Goal: Contribute content: Add original content to the website for others to see

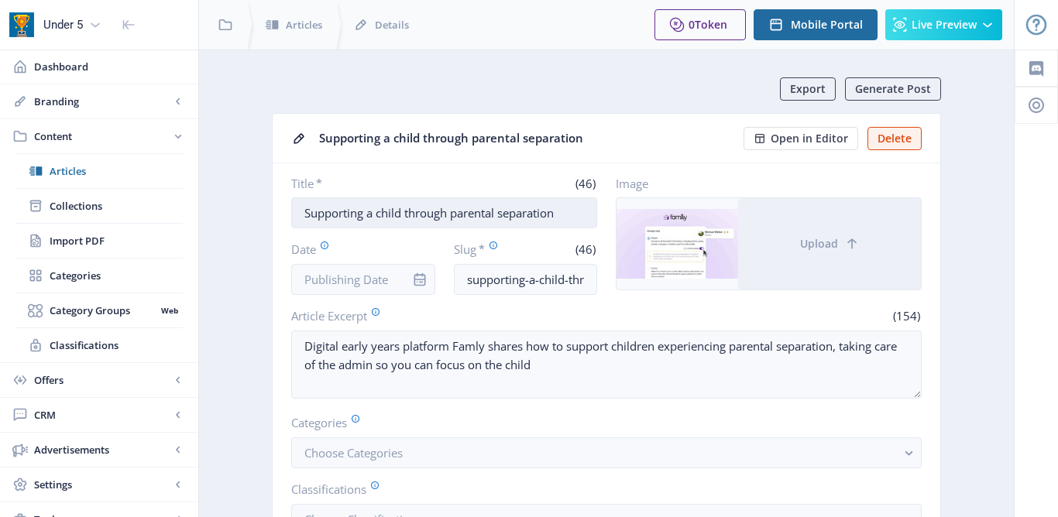
click at [304, 215] on input "Supporting a child through parental separation" at bounding box center [444, 213] width 306 height 31
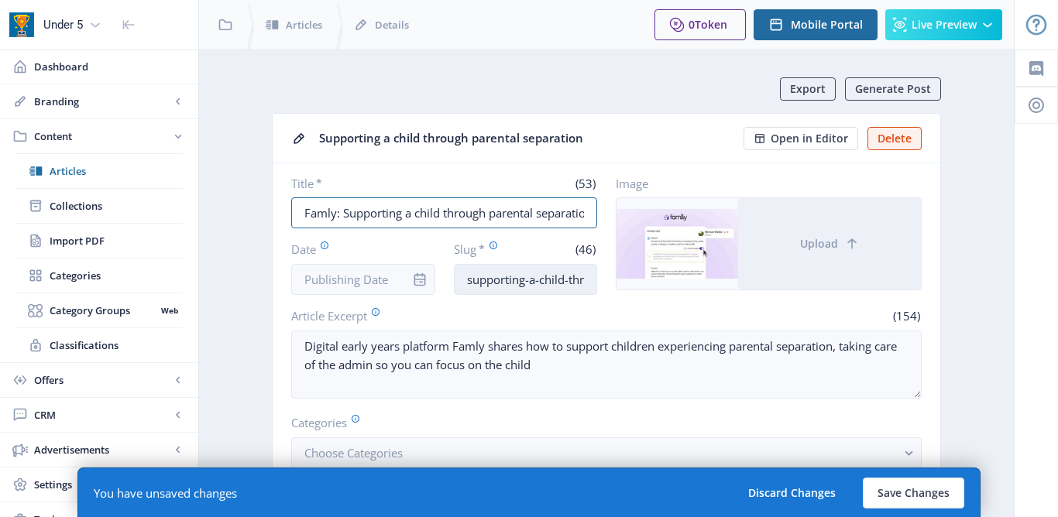
type input "Famly: Supporting a child through parental separation"
drag, startPoint x: 467, startPoint y: 281, endPoint x: 595, endPoint y: 271, distance: 128.2
click at [595, 273] on input "supporting-a-child-through-parental-separation" at bounding box center [526, 279] width 144 height 31
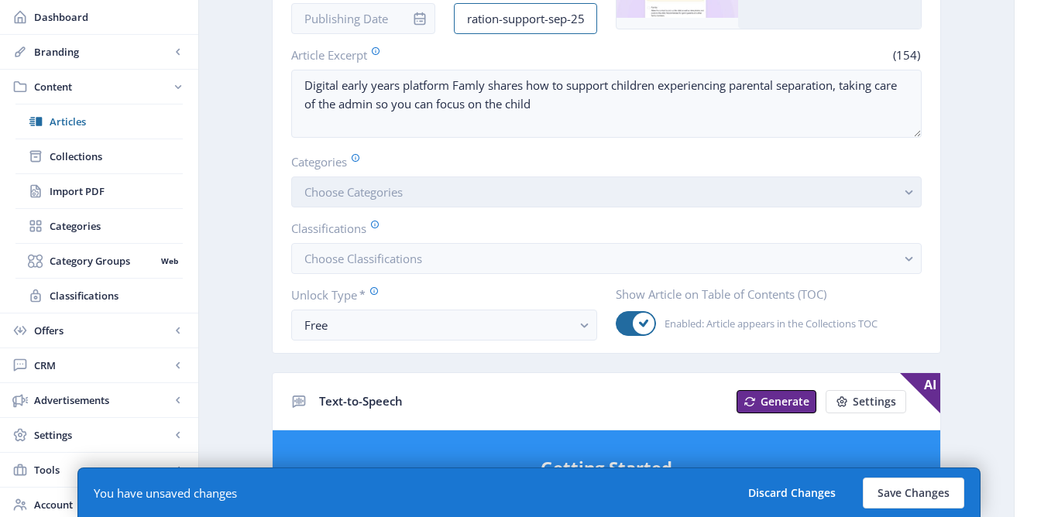
scroll to position [274, 0]
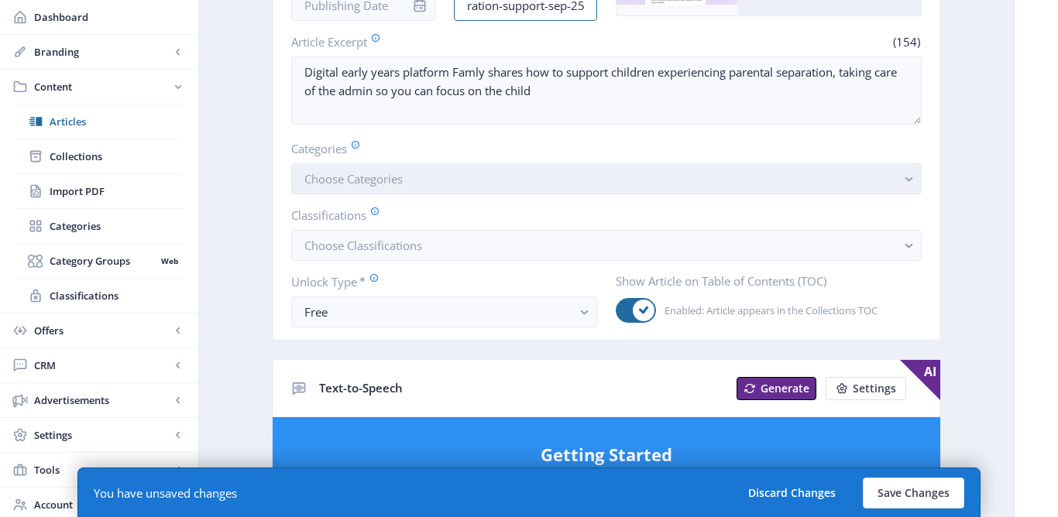
type input "famly-separation-support-sep-25"
click at [535, 178] on button "Choose Categories" at bounding box center [606, 178] width 631 height 31
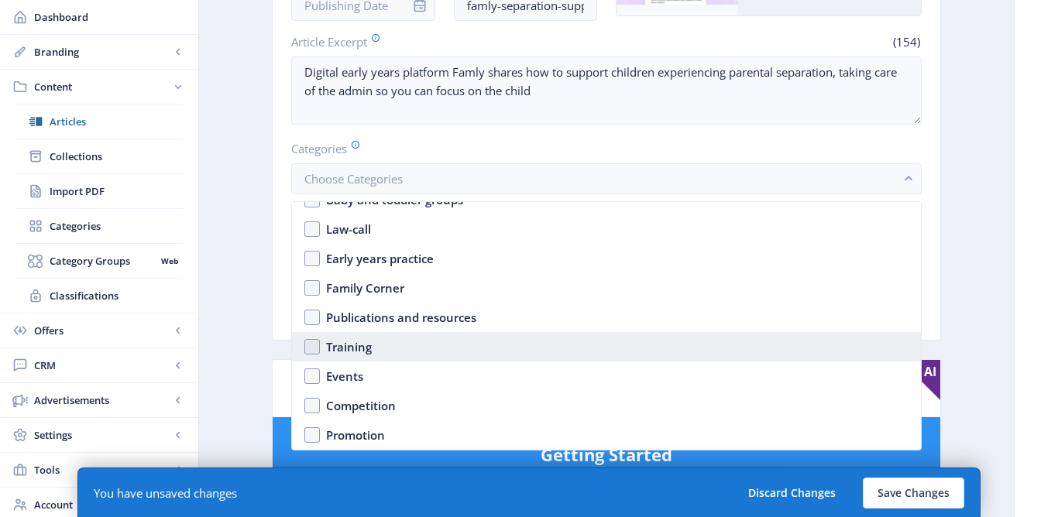
scroll to position [135, 0]
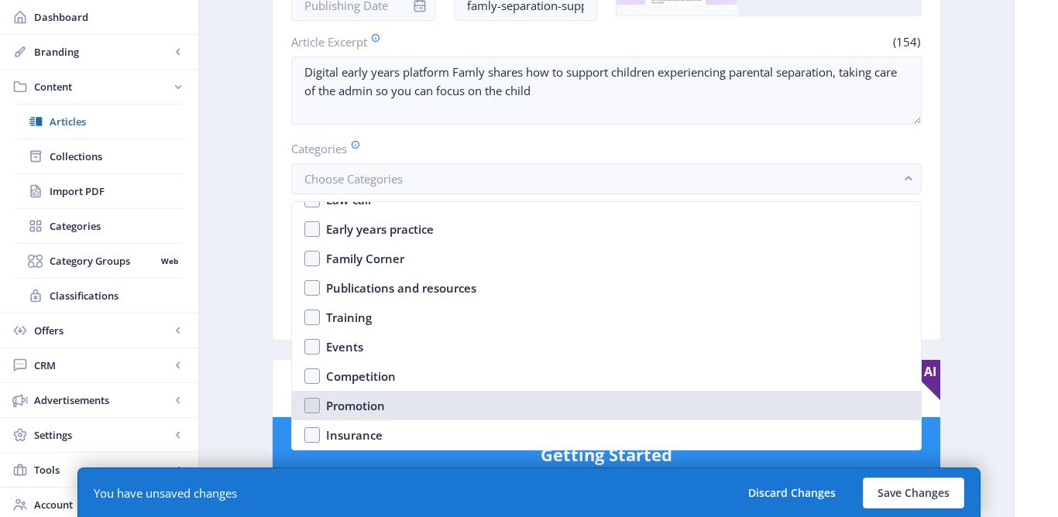
click at [315, 404] on nb-option "Promotion" at bounding box center [606, 405] width 629 height 29
checkbox input "true"
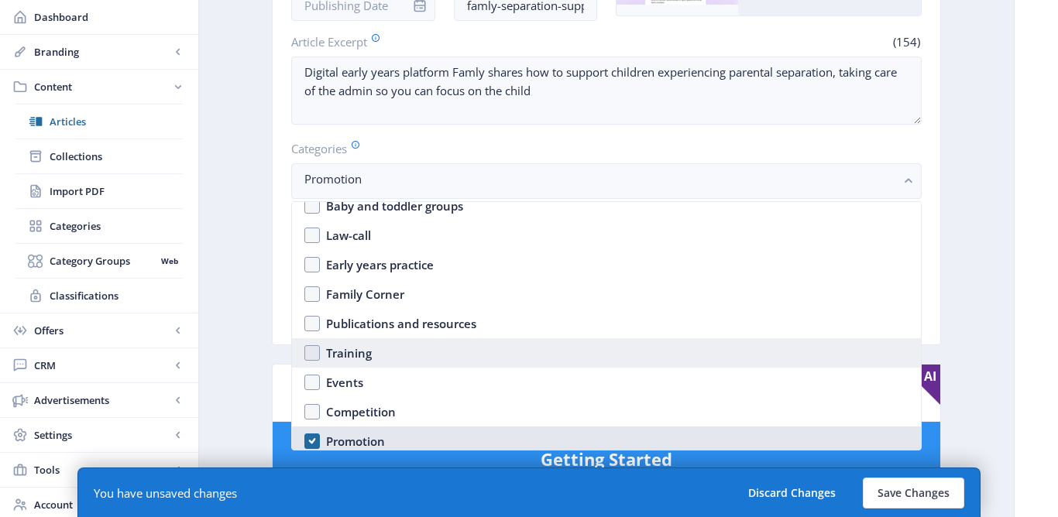
scroll to position [66, 0]
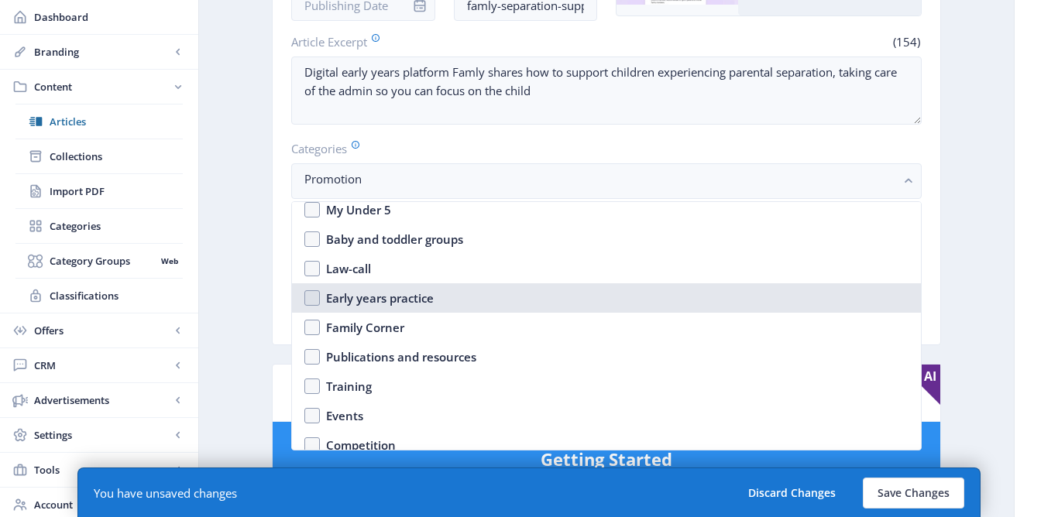
click at [373, 306] on div "Early years practice" at bounding box center [380, 298] width 108 height 19
checkbox input "true"
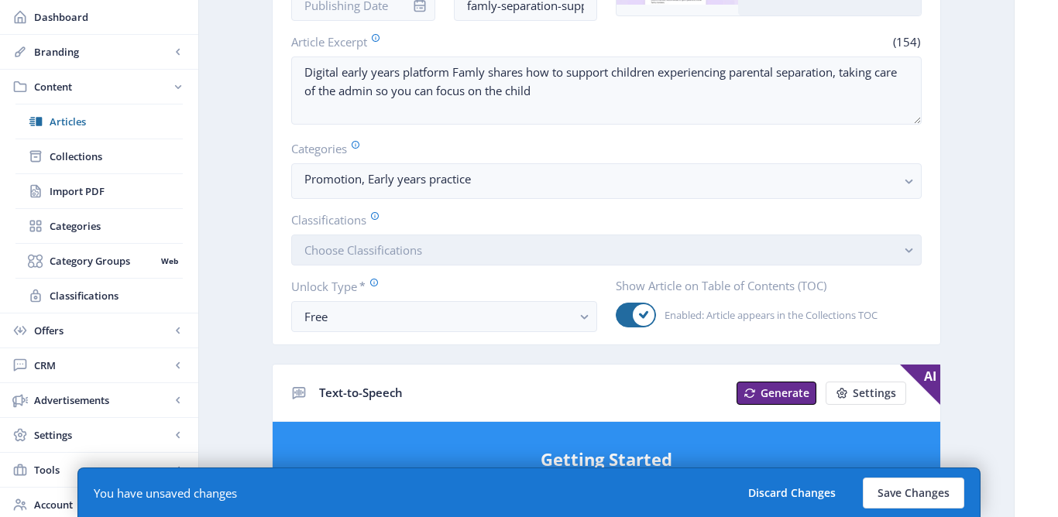
click at [389, 262] on button "Choose Classifications" at bounding box center [606, 250] width 631 height 31
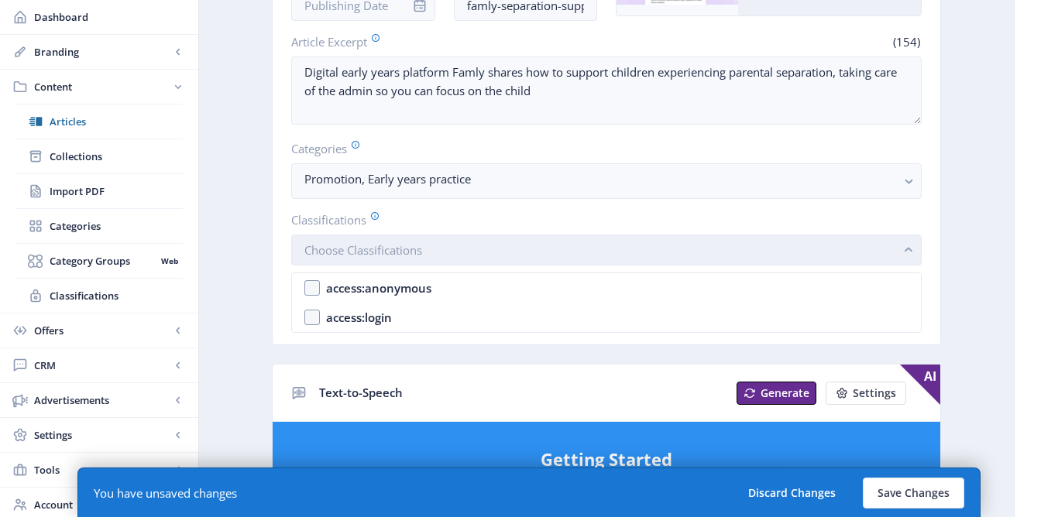
scroll to position [0, 0]
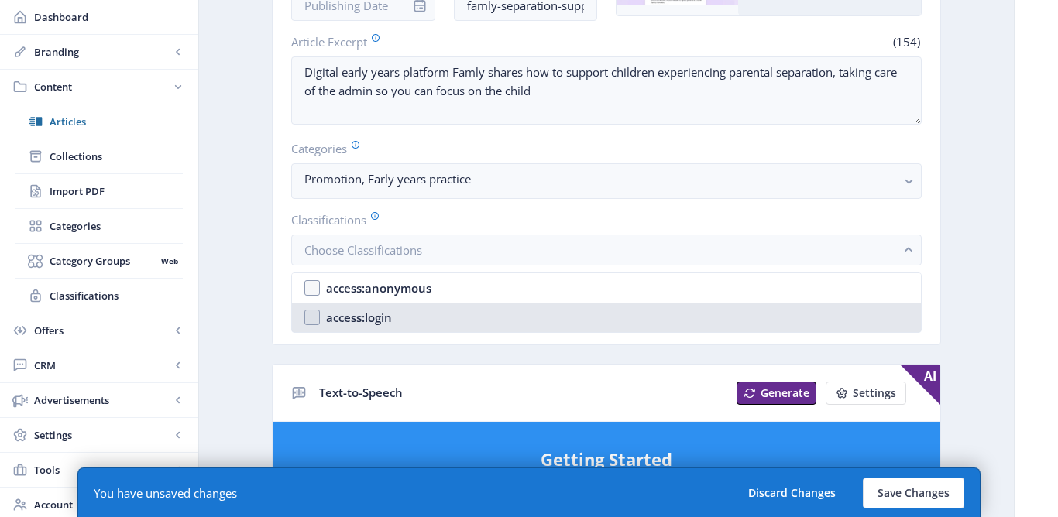
click at [383, 320] on div "access:login" at bounding box center [359, 317] width 66 height 19
checkbox input "true"
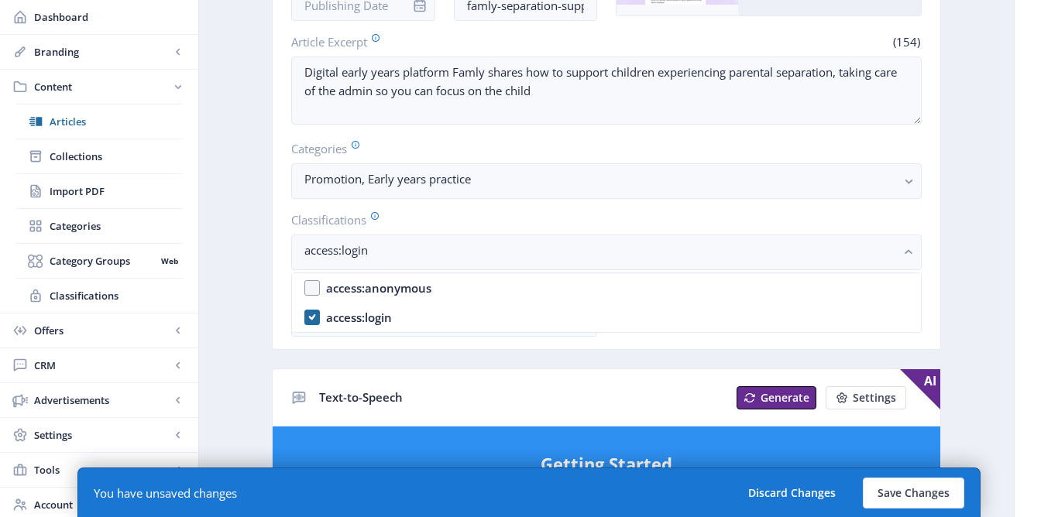
click at [343, 371] on div "Text-to-Speech Generate Settings AI" at bounding box center [607, 398] width 668 height 57
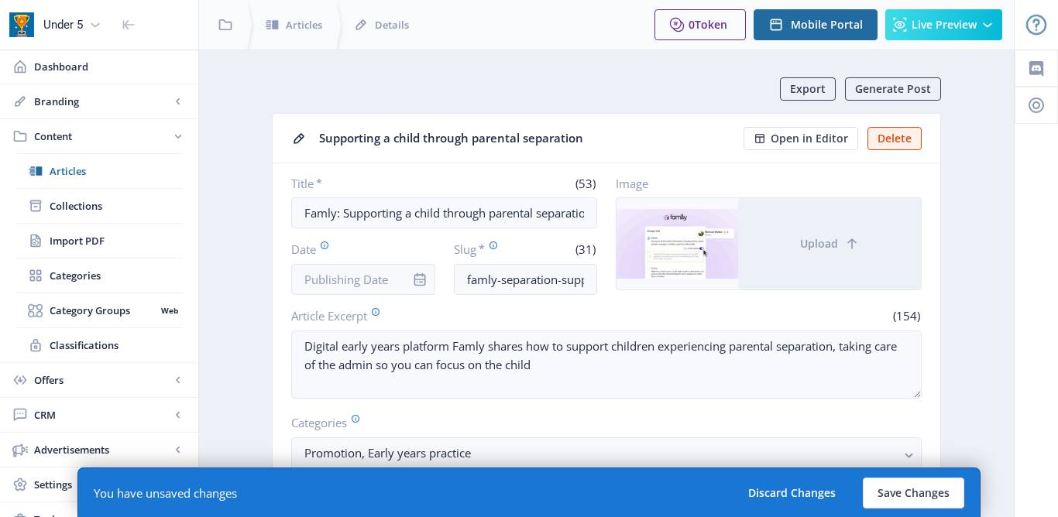
scroll to position [274, 0]
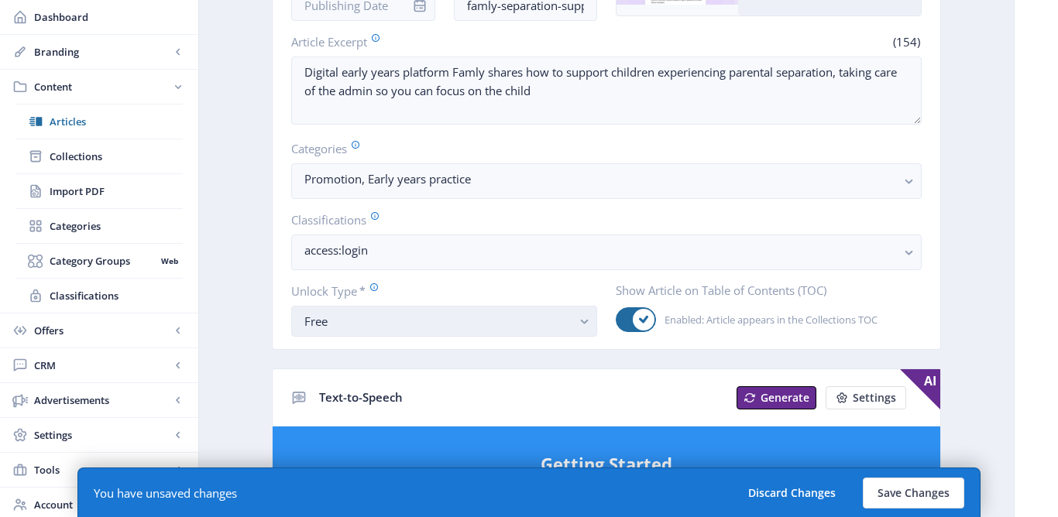
click at [353, 325] on div "Free" at bounding box center [437, 321] width 267 height 19
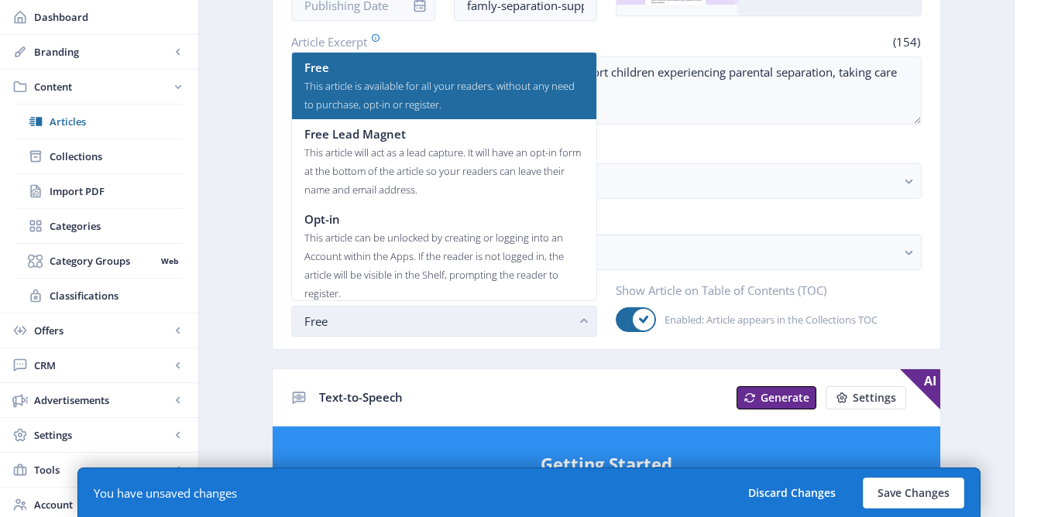
scroll to position [0, 0]
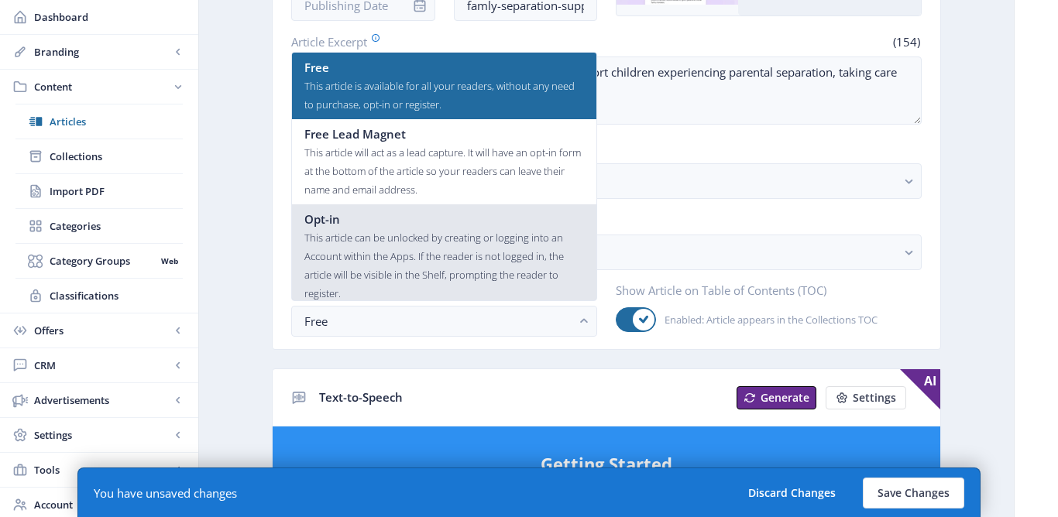
click at [366, 232] on div "This article can be unlocked by creating or logging into an Account within the …" at bounding box center [444, 266] width 280 height 74
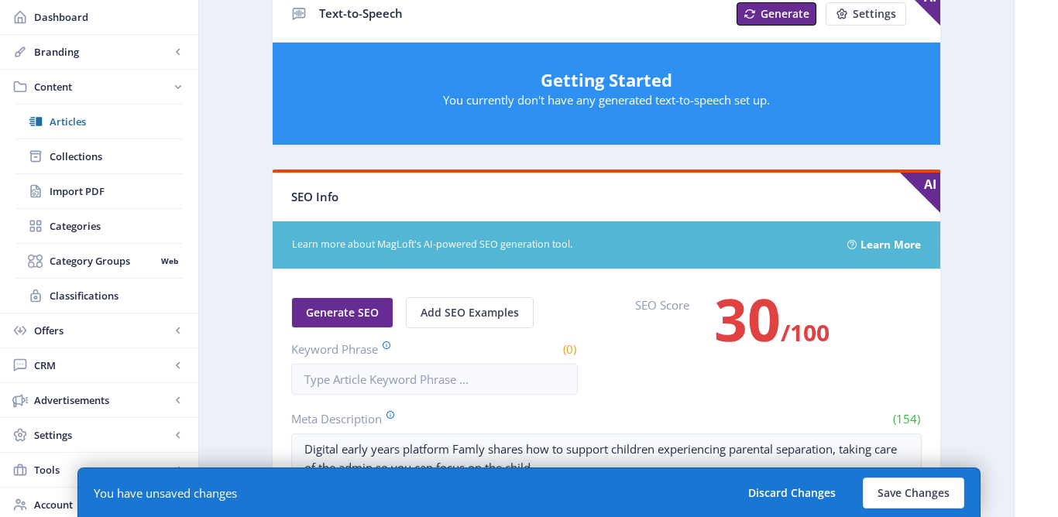
scroll to position [899, 0]
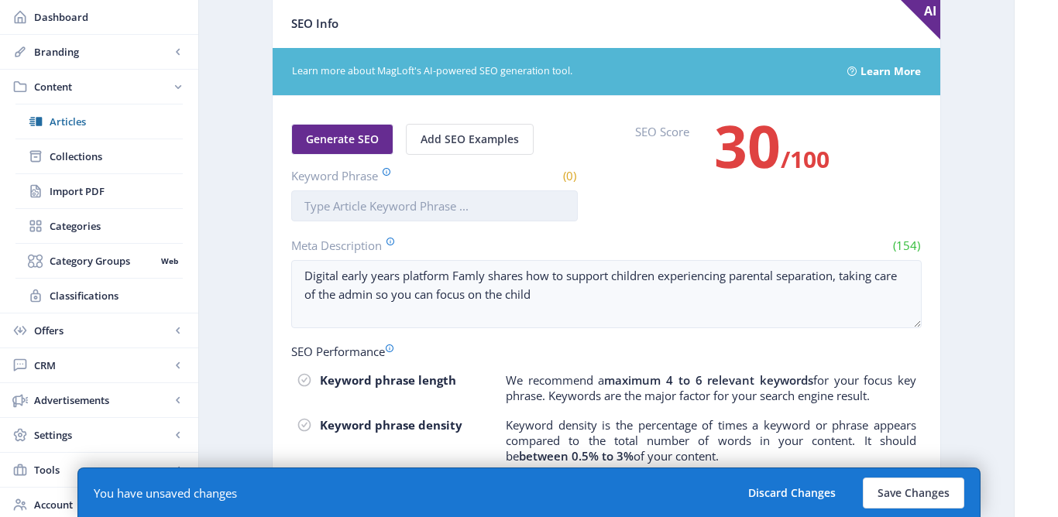
click at [372, 211] on input "Keyword Phrase" at bounding box center [434, 206] width 287 height 31
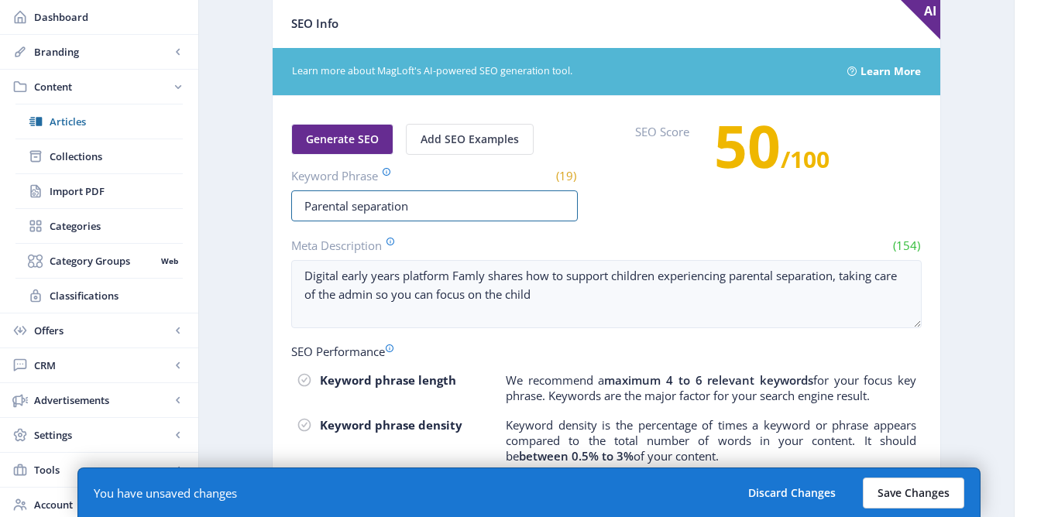
type input "Parental separation"
click at [919, 489] on button "Save Changes" at bounding box center [913, 493] width 101 height 31
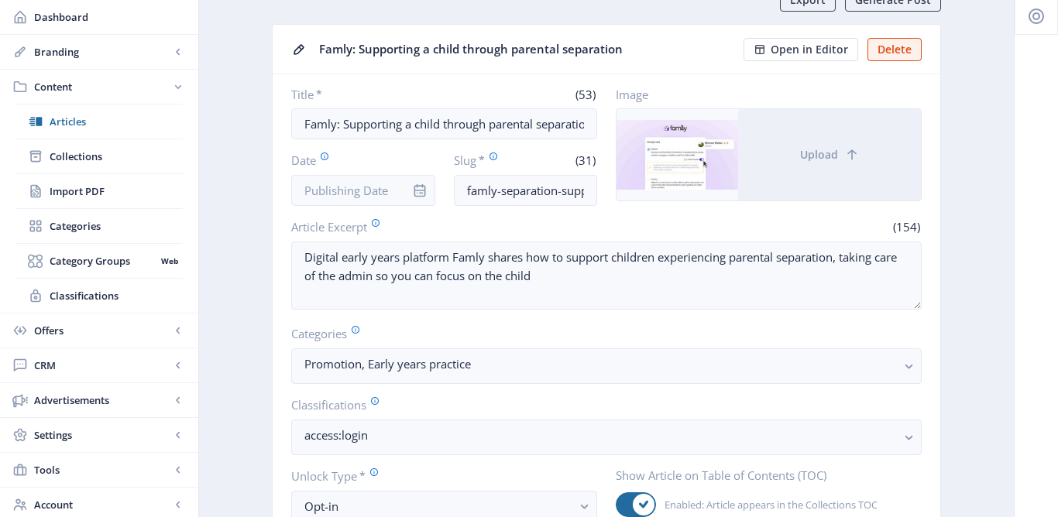
scroll to position [84, 0]
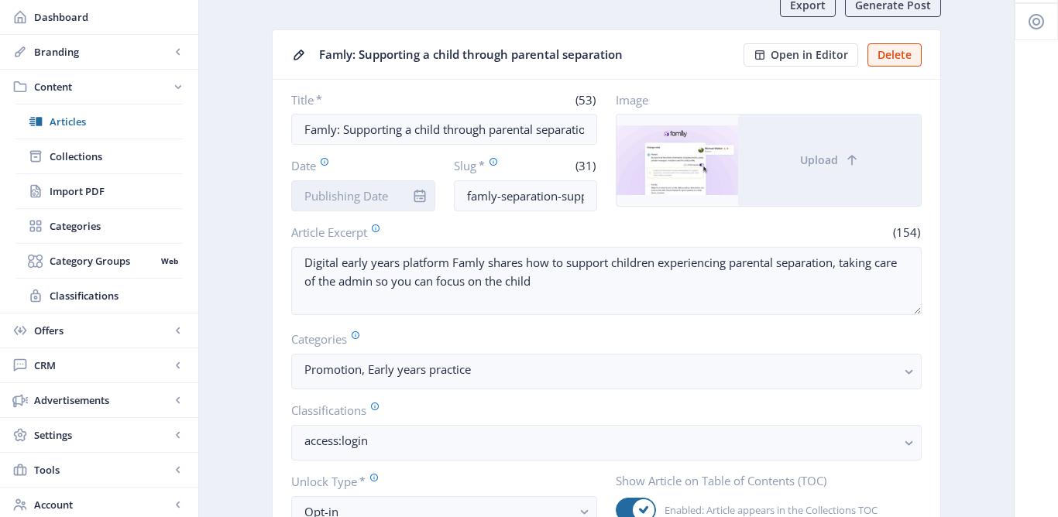
click at [367, 206] on input "Date" at bounding box center [363, 195] width 144 height 31
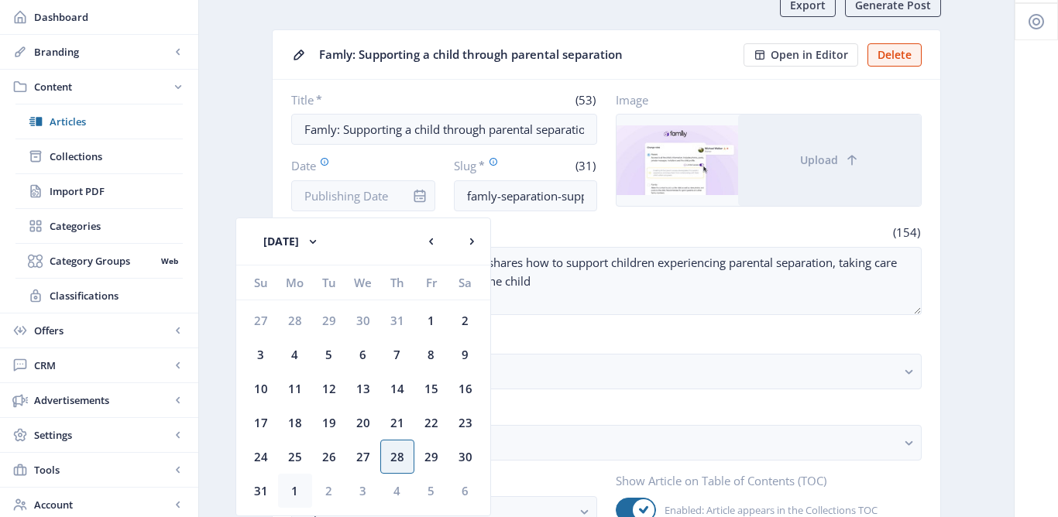
click at [301, 483] on div "1" at bounding box center [295, 491] width 34 height 34
type input "[DATE]"
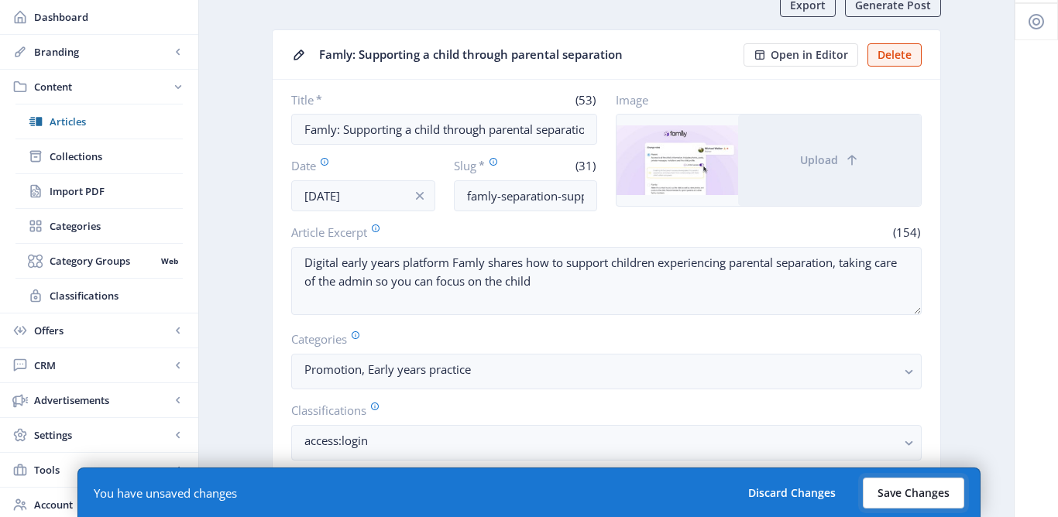
click at [954, 490] on button "Save Changes" at bounding box center [913, 493] width 101 height 31
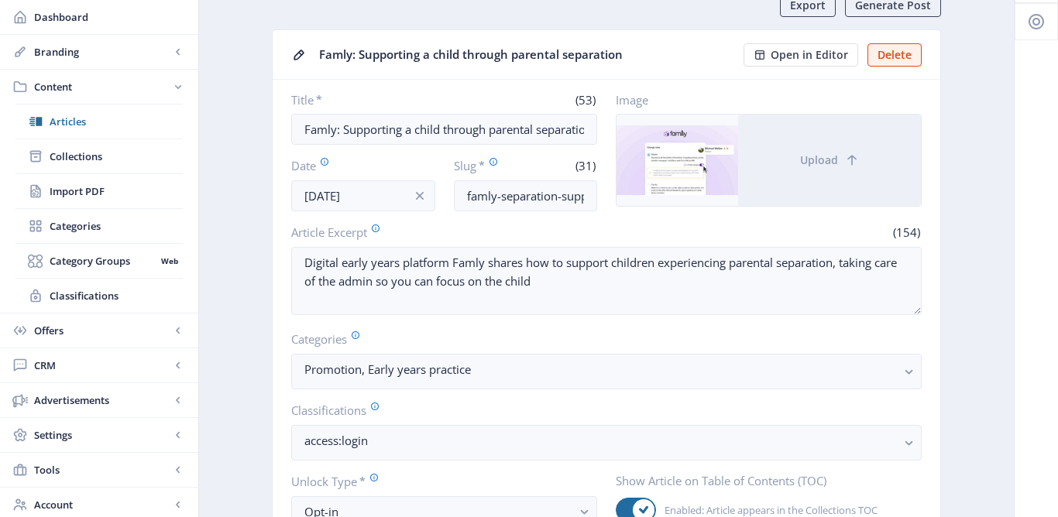
scroll to position [0, 0]
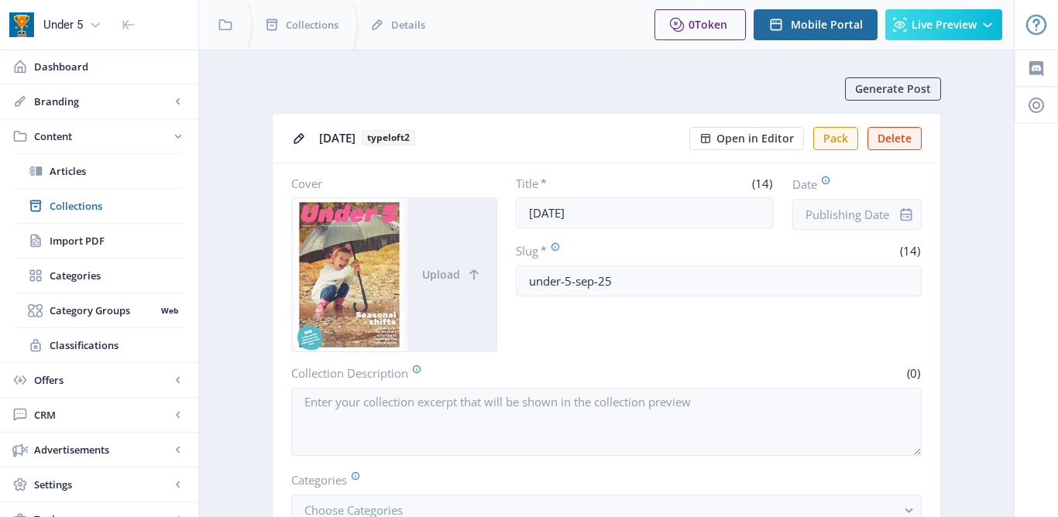
scroll to position [761, 0]
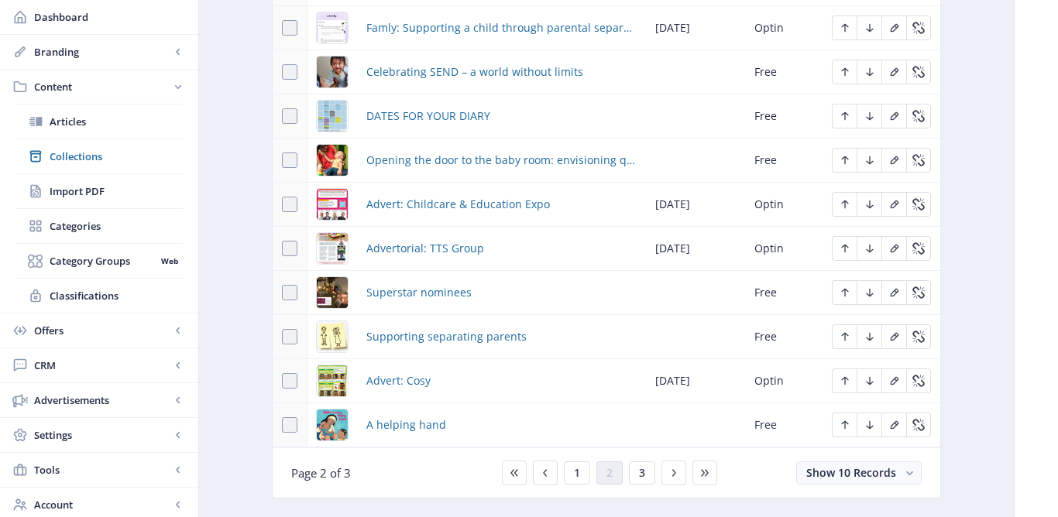
scroll to position [767, 0]
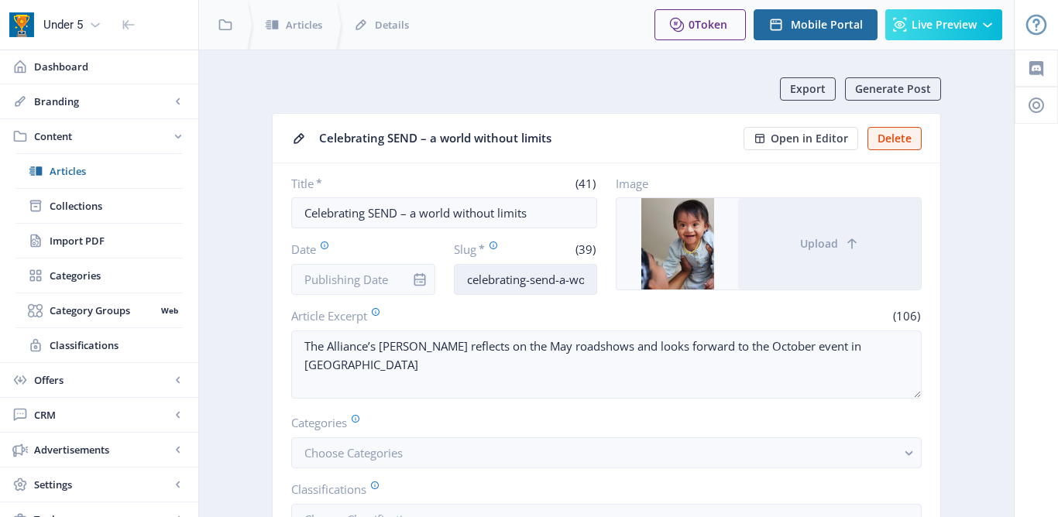
click at [477, 280] on input "celebrating-send-a-world-without-limits" at bounding box center [526, 279] width 144 height 31
click at [302, 216] on input "Celebrating SEND – a world without limits" at bounding box center [444, 213] width 306 height 31
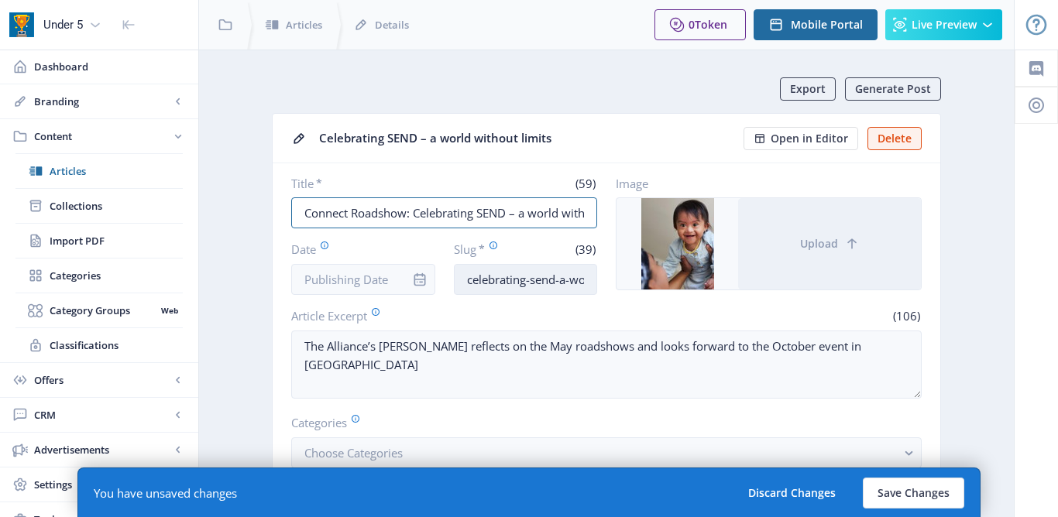
type input "Connect Roadshow: Celebrating SEND – a world without limits"
drag, startPoint x: 466, startPoint y: 283, endPoint x: 667, endPoint y: 282, distance: 200.6
click at [667, 282] on div "Title * (59) Connect Roadshow: Celebrating SEND – a world without limits Date S…" at bounding box center [606, 235] width 631 height 119
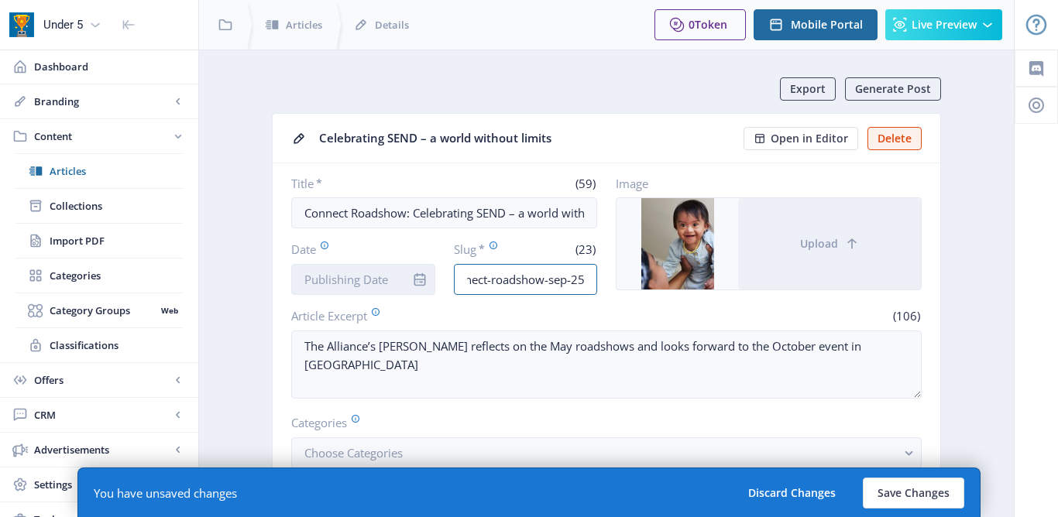
type input "connect-roadshow-sep-25"
click at [391, 281] on input "Date" at bounding box center [363, 279] width 144 height 31
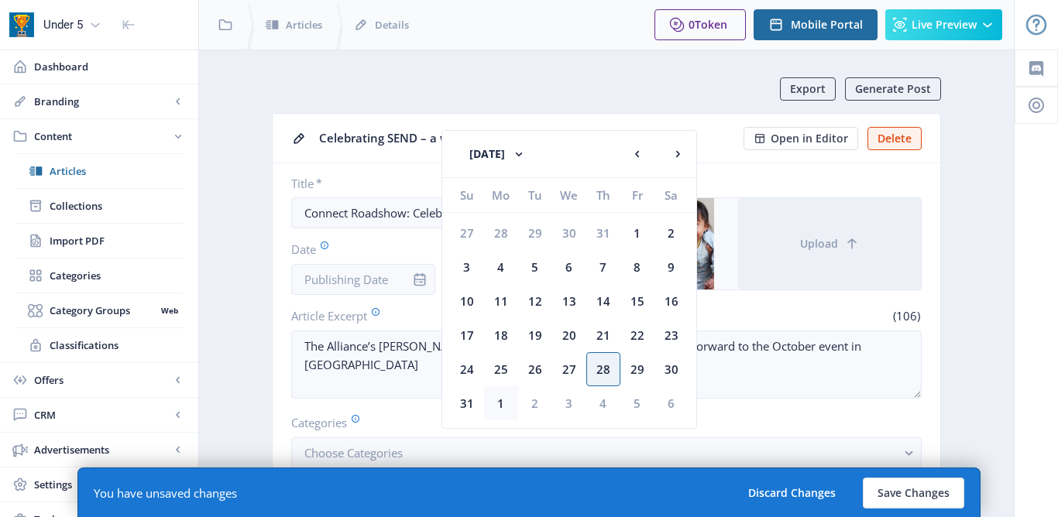
click at [500, 403] on div "1" at bounding box center [501, 404] width 34 height 34
type input "Sep 1, 2025"
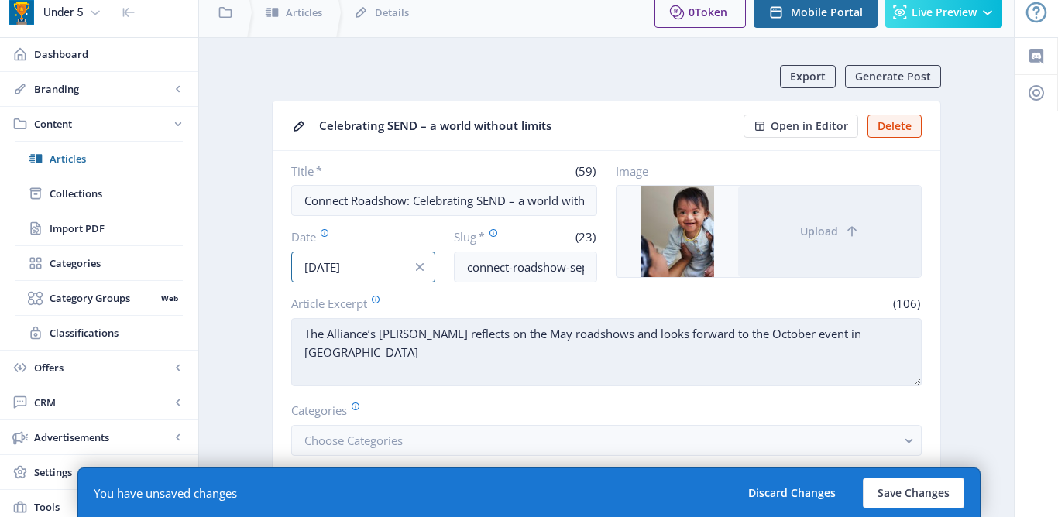
scroll to position [20, 0]
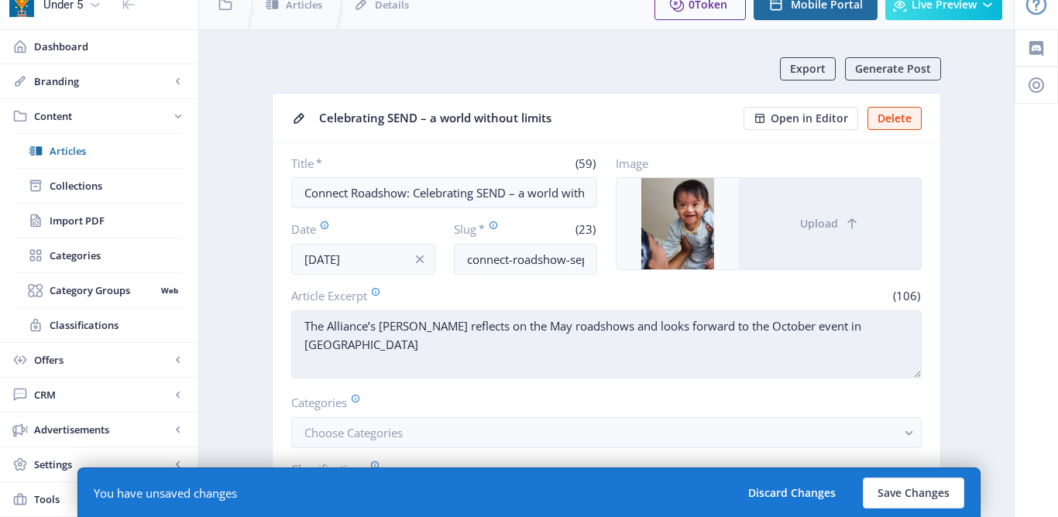
click at [562, 327] on textarea "The Alliance’s Gary Croxon reflects on the May roadshows and looks forward to t…" at bounding box center [606, 345] width 631 height 68
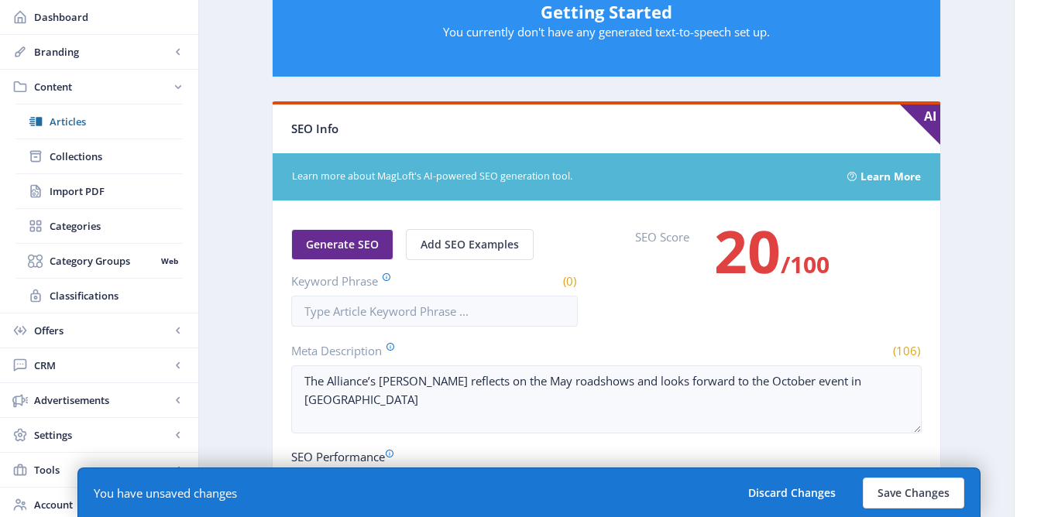
scroll to position [782, 0]
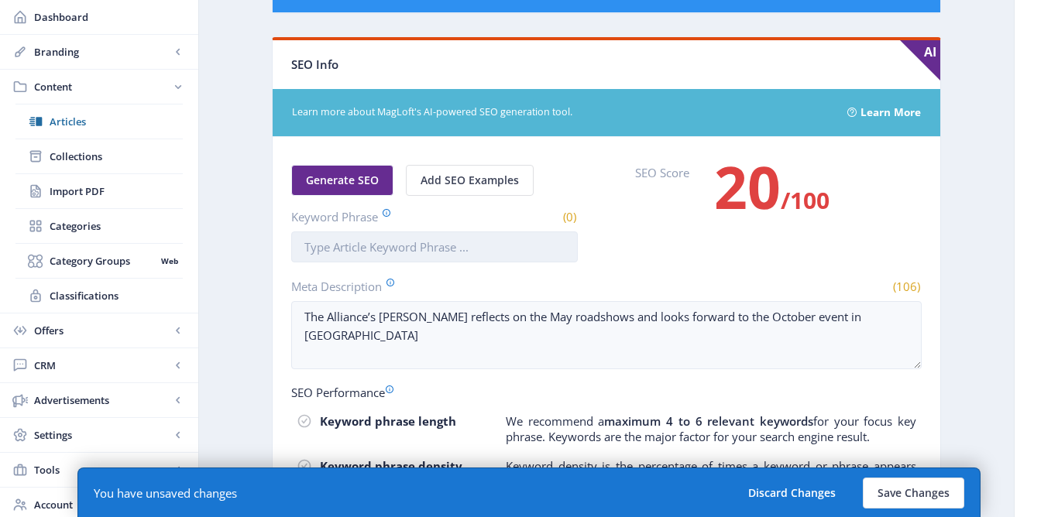
type textarea "The Alliance’s Gary Croxon reflects on the May Connect Roadshows and looks forw…"
click at [491, 252] on input "Keyword Phrase" at bounding box center [434, 247] width 287 height 31
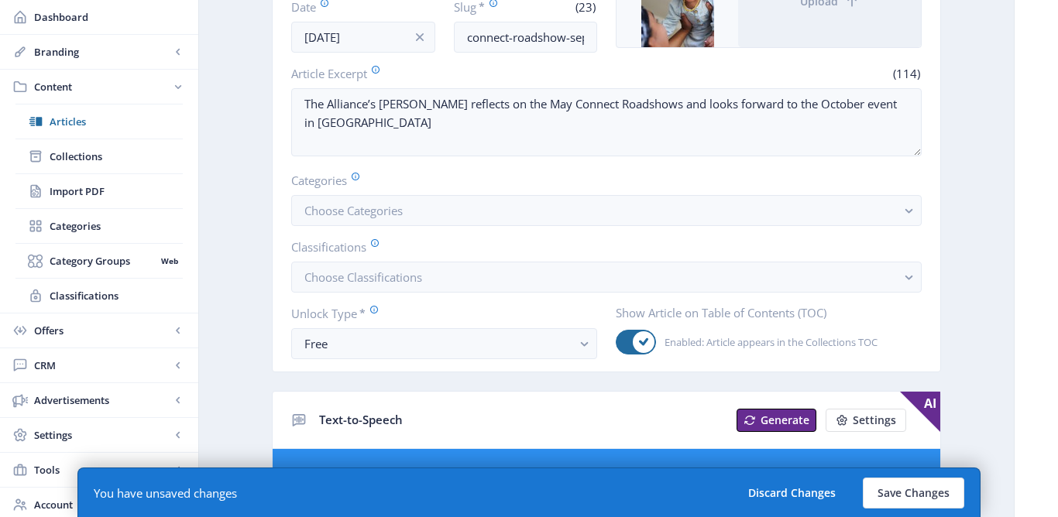
scroll to position [278, 0]
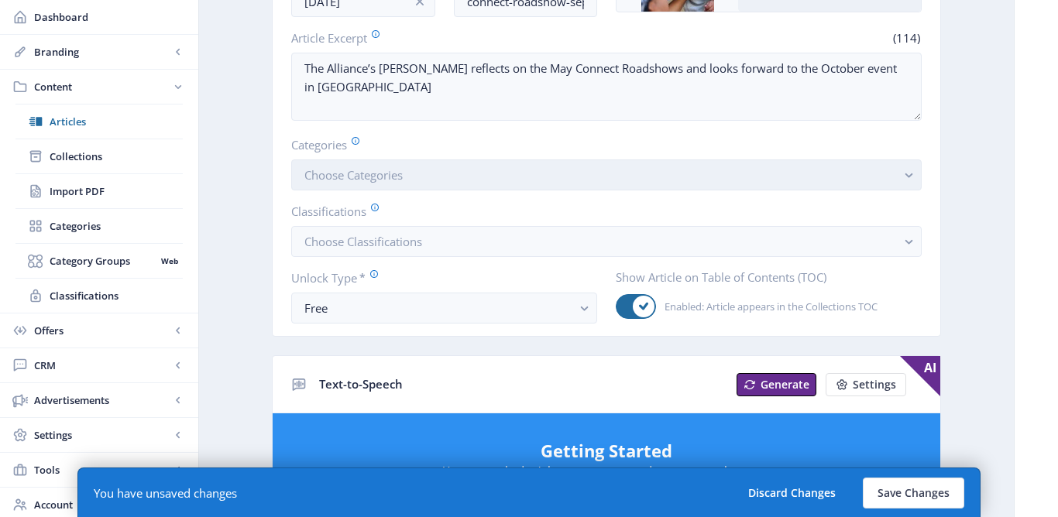
type input "Connect Roadshow"
click at [493, 176] on button "Choose Categories" at bounding box center [606, 175] width 631 height 31
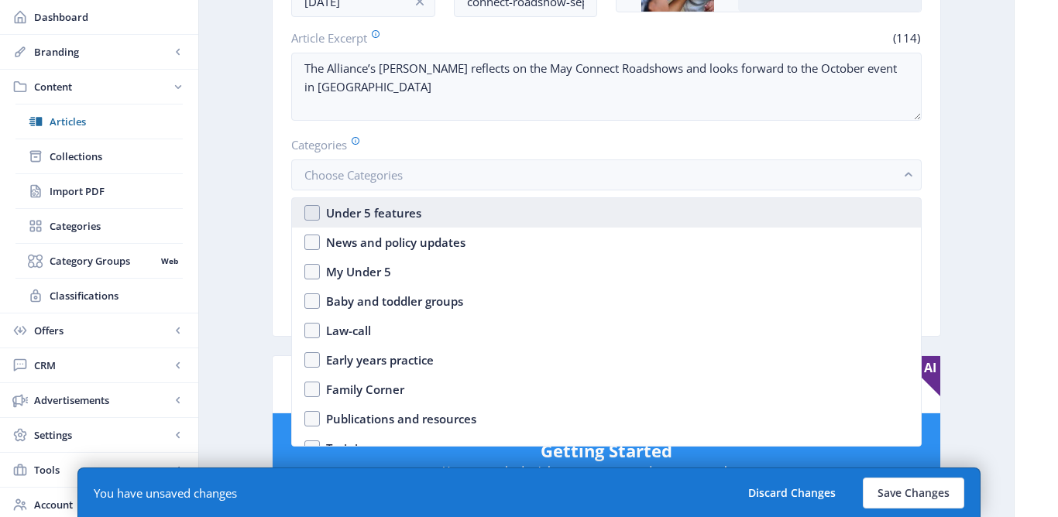
click at [448, 220] on nb-option "Under 5 features" at bounding box center [606, 212] width 629 height 29
checkbox input "true"
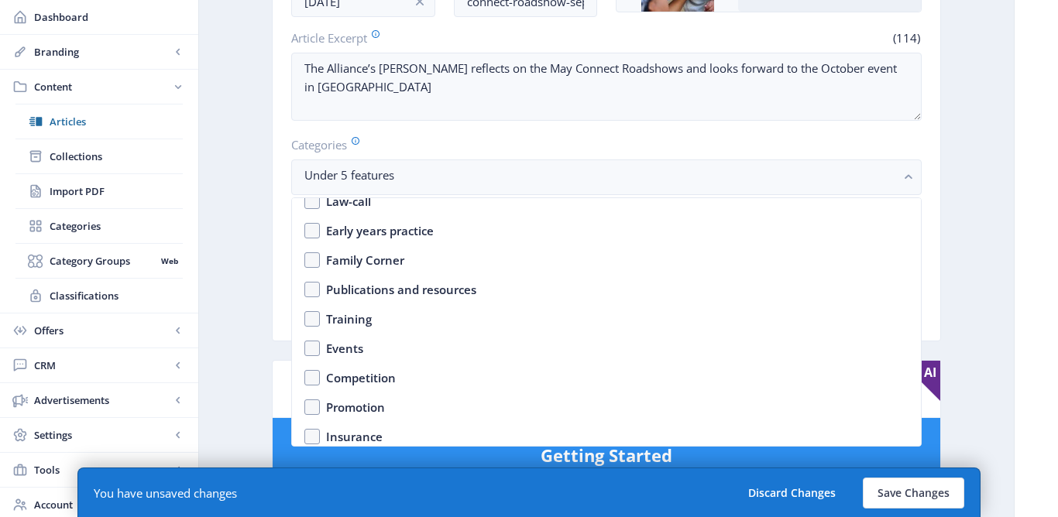
scroll to position [134, 0]
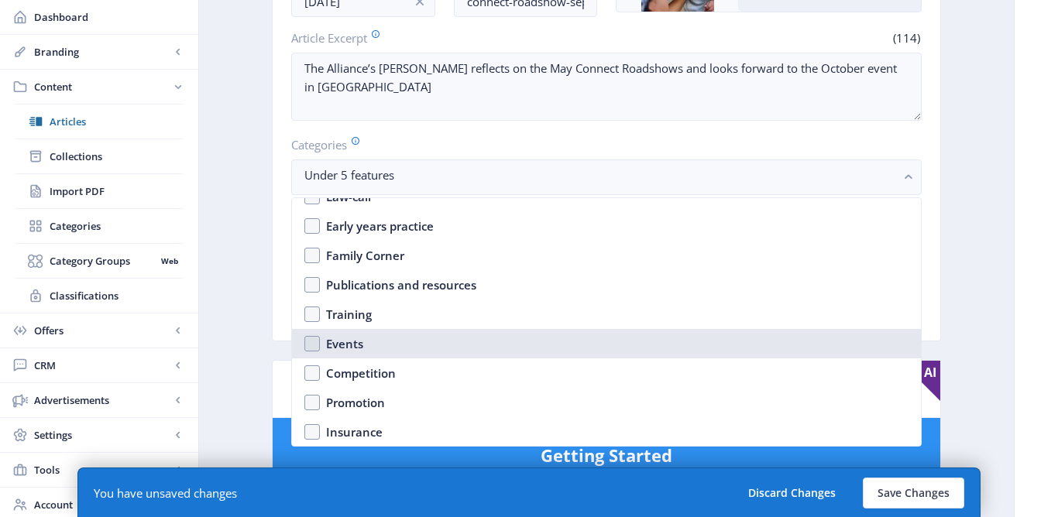
click at [418, 342] on nb-option "Events" at bounding box center [606, 343] width 629 height 29
checkbox input "true"
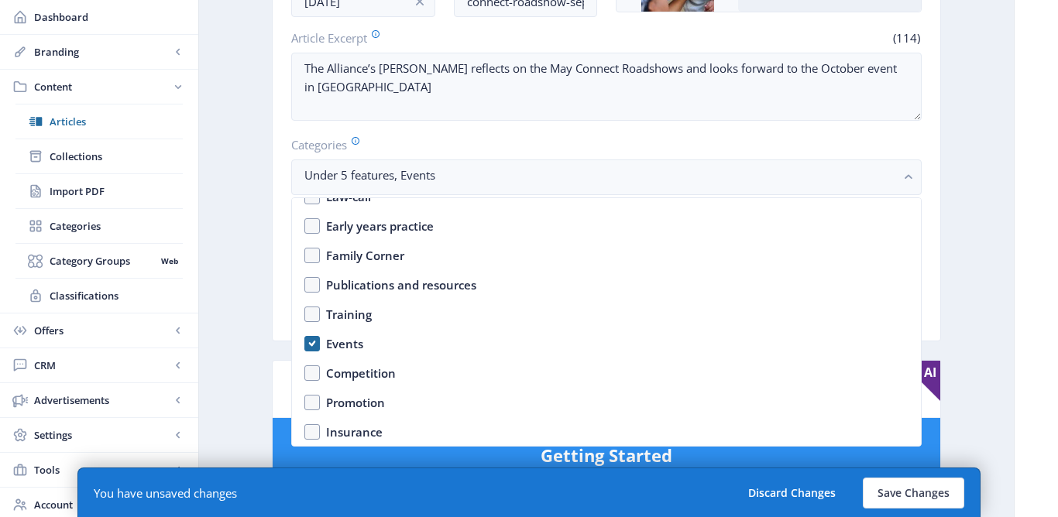
click at [287, 255] on nb-card-body "Title * (59) Connect Roadshow: Celebrating SEND – a world without limits Date S…" at bounding box center [607, 112] width 668 height 455
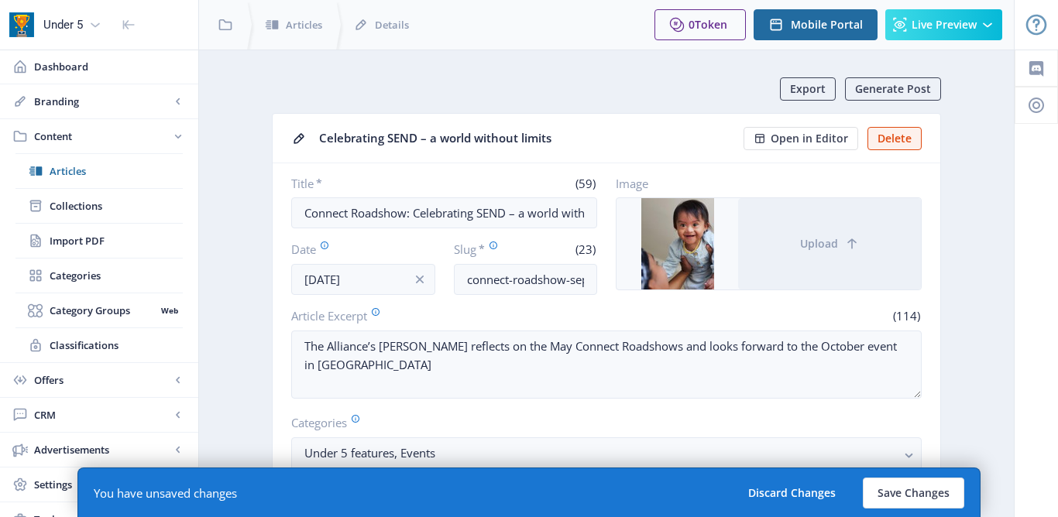
scroll to position [278, 0]
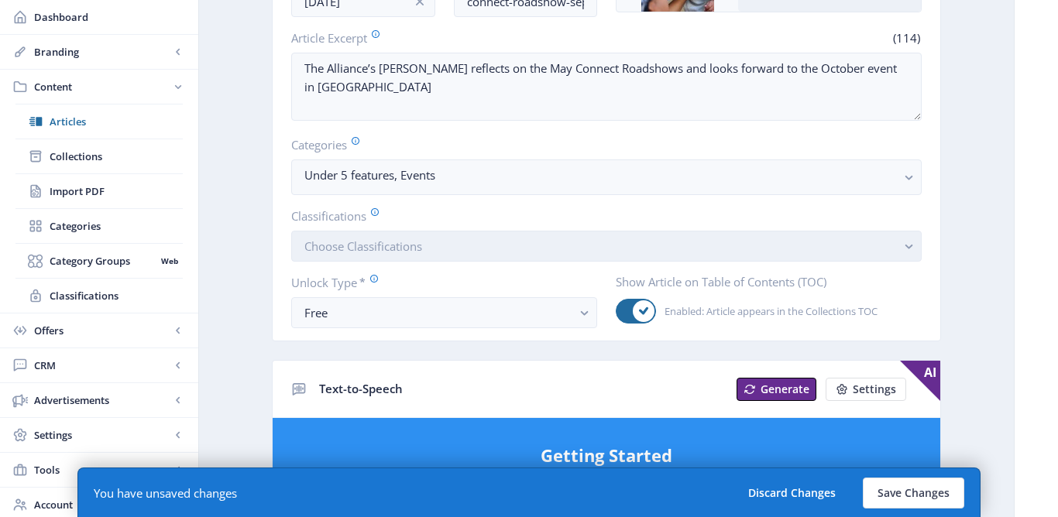
click at [332, 252] on span "Choose Classifications" at bounding box center [363, 246] width 118 height 15
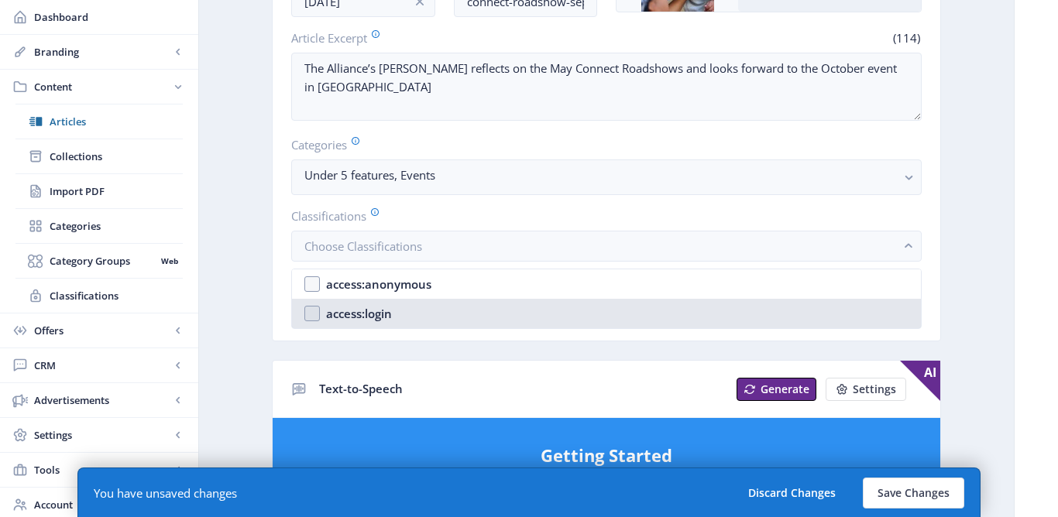
click at [345, 315] on div "access:login" at bounding box center [359, 313] width 66 height 19
checkbox input "true"
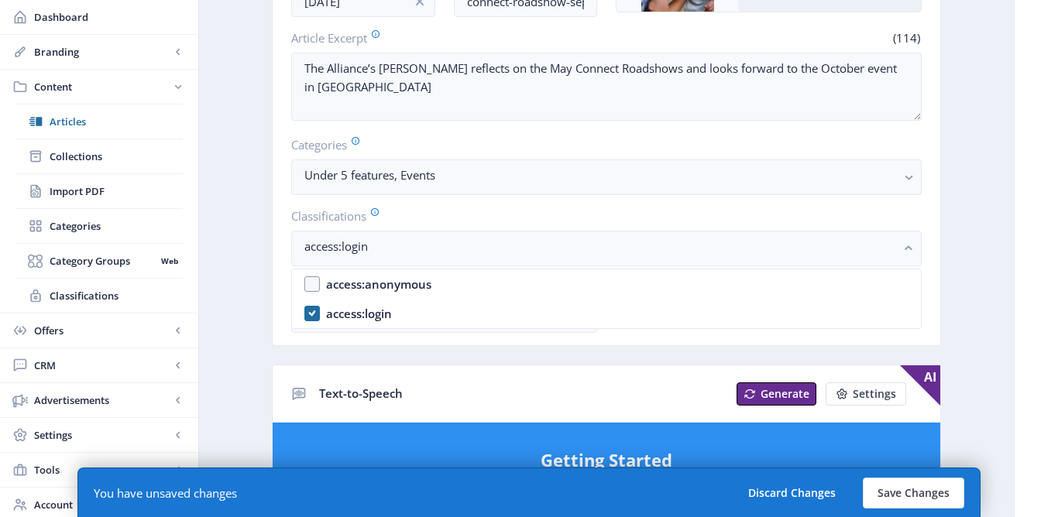
click at [256, 321] on app-content-article "Export Generate Post Celebrating SEND – a world without limits Open in Editor D…" at bounding box center [606, 508] width 761 height 1418
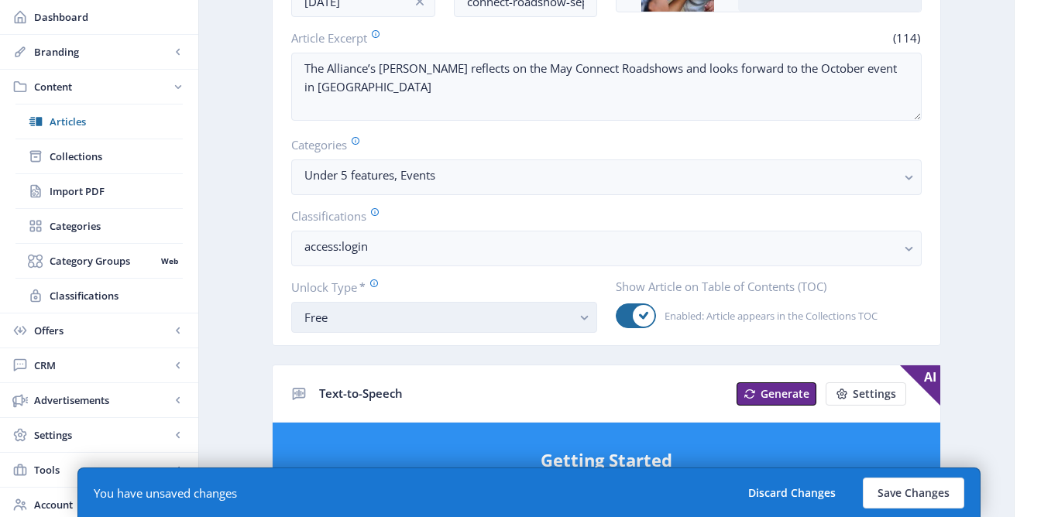
click at [345, 325] on div "Free" at bounding box center [437, 317] width 267 height 19
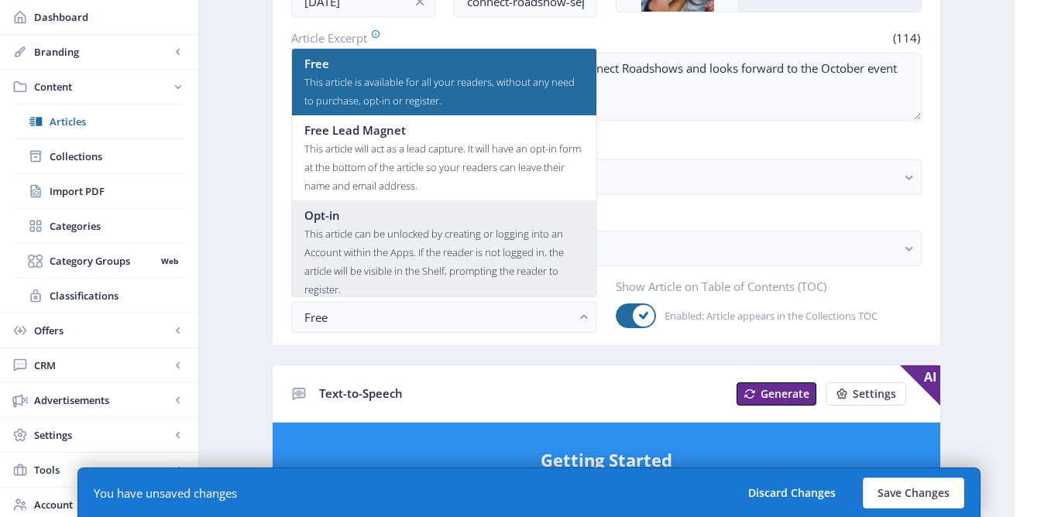
click at [357, 245] on div "This article can be unlocked by creating or logging into an Account within the …" at bounding box center [444, 262] width 280 height 74
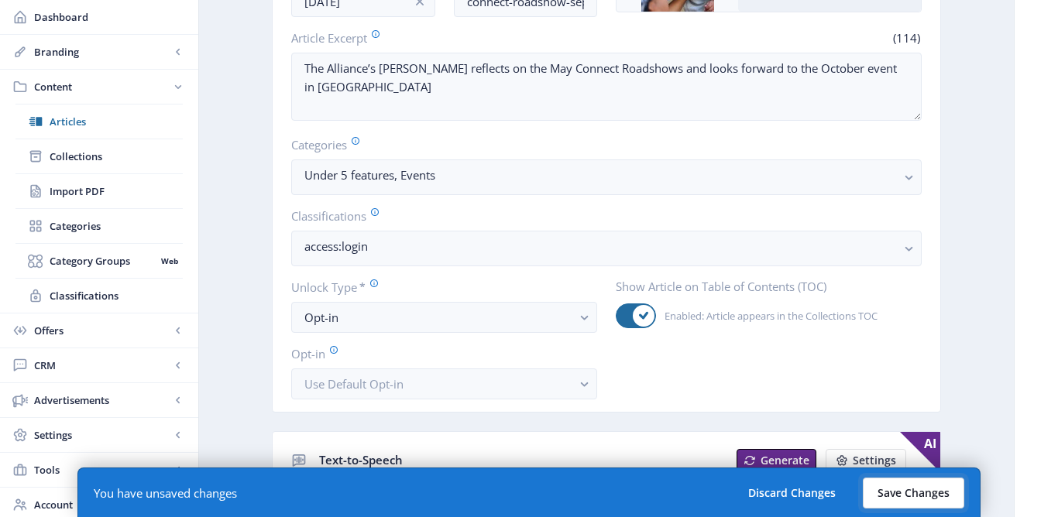
click at [899, 486] on button "Save Changes" at bounding box center [913, 493] width 101 height 31
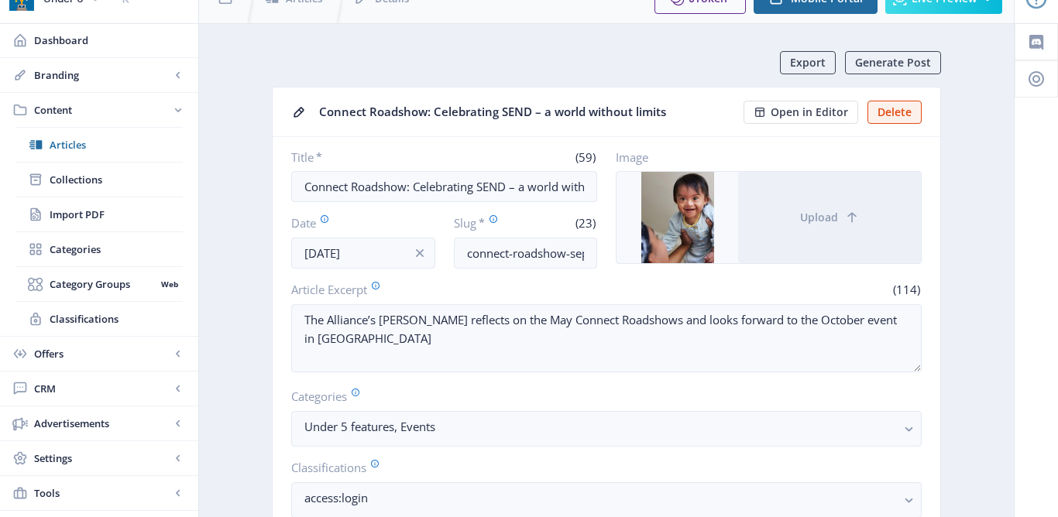
scroll to position [0, 0]
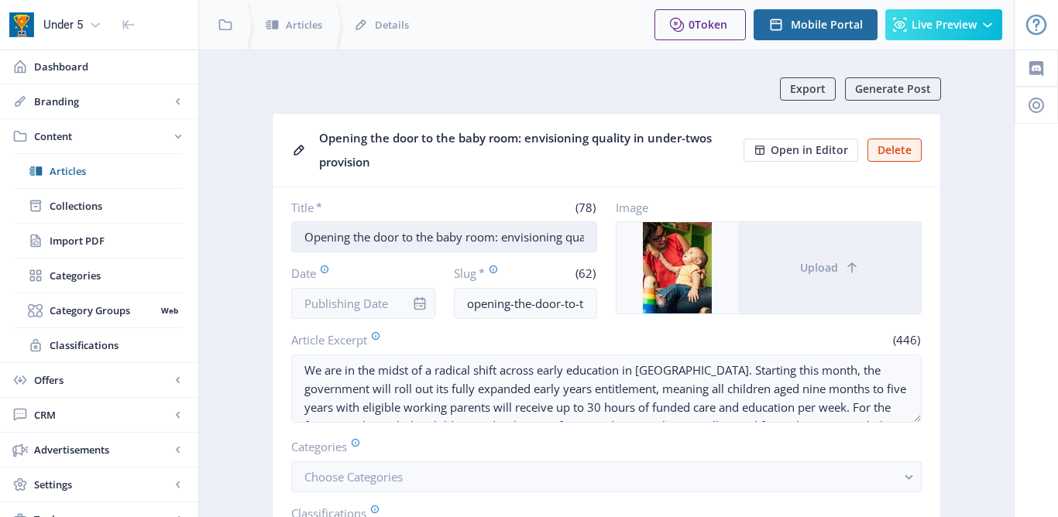
click at [504, 241] on input "Opening the door to the baby room: envisioning quality in under-twos provision" at bounding box center [444, 237] width 306 height 31
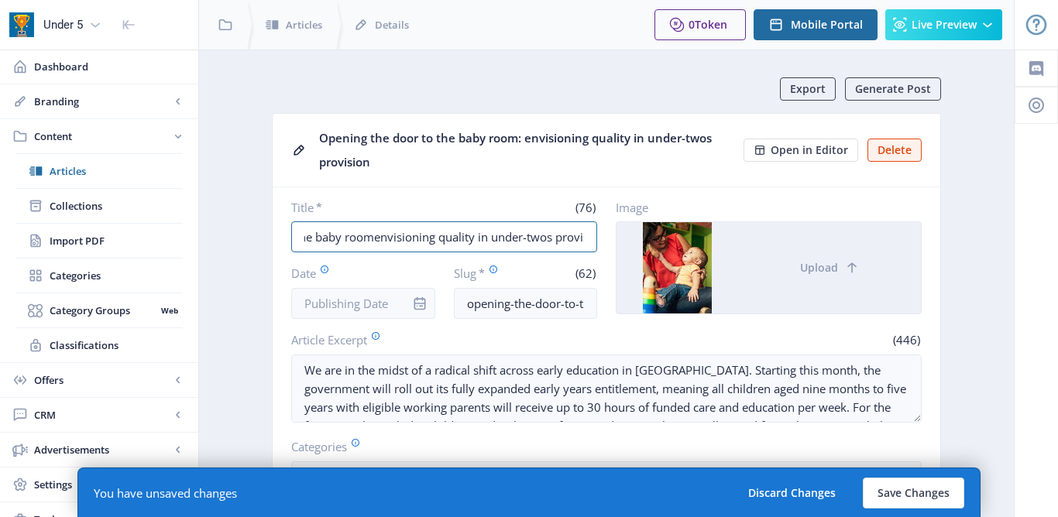
scroll to position [0, 145]
drag, startPoint x: 499, startPoint y: 238, endPoint x: 634, endPoint y: 250, distance: 136.1
click at [634, 250] on div "Title * (76) Opening the door to the baby roomenvisioning quality in under-twos…" at bounding box center [606, 259] width 631 height 119
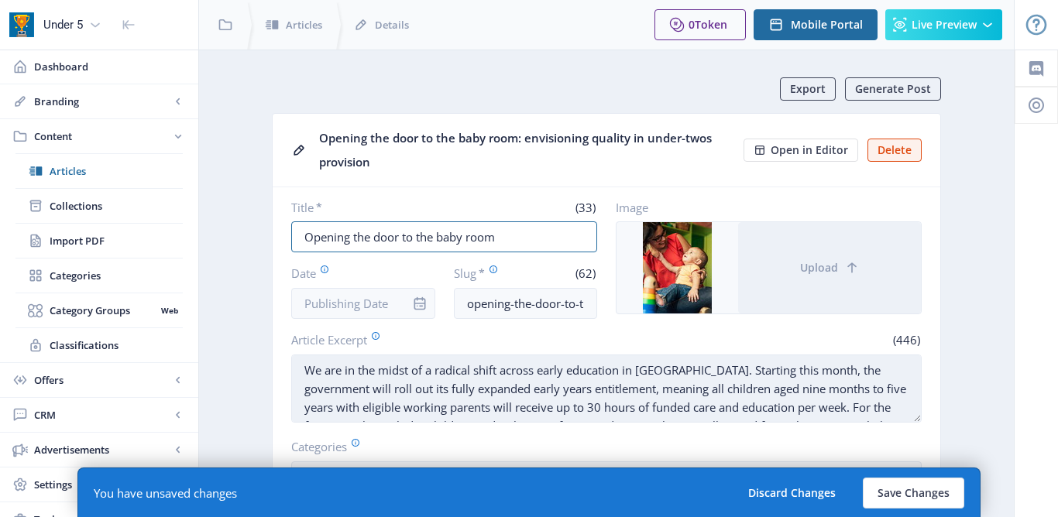
type input "Opening the door to the baby room"
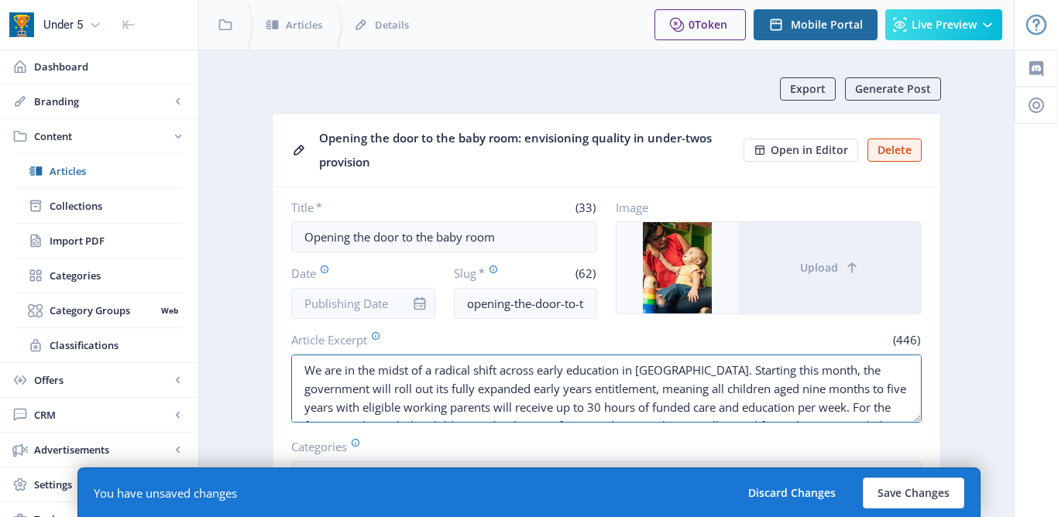
scroll to position [19, 0]
drag, startPoint x: 307, startPoint y: 368, endPoint x: 762, endPoint y: 433, distance: 460.1
click at [762, 435] on nb-card-body "Title * (33) Opening the door to the baby room Date Slug * (62) opening-the-doo…" at bounding box center [607, 412] width 668 height 451
paste textarea "envisioning quality in under-twos provision"
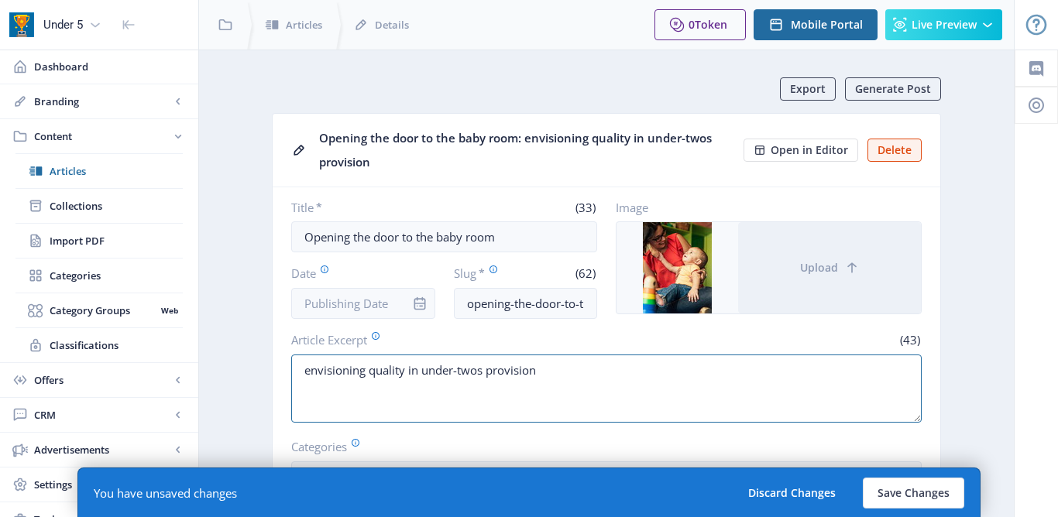
scroll to position [0, 0]
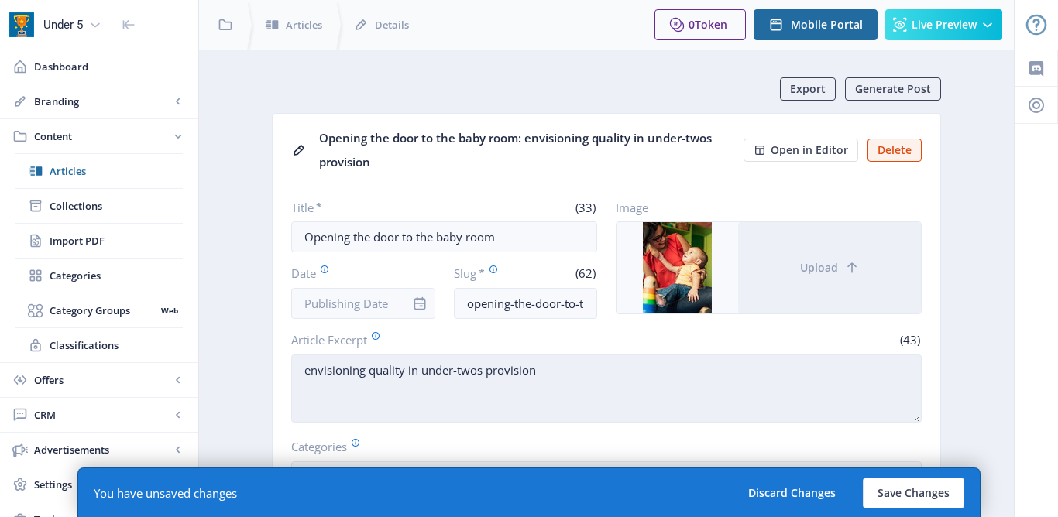
click at [308, 370] on textarea "envisioning quality in under-twos provision" at bounding box center [606, 389] width 631 height 68
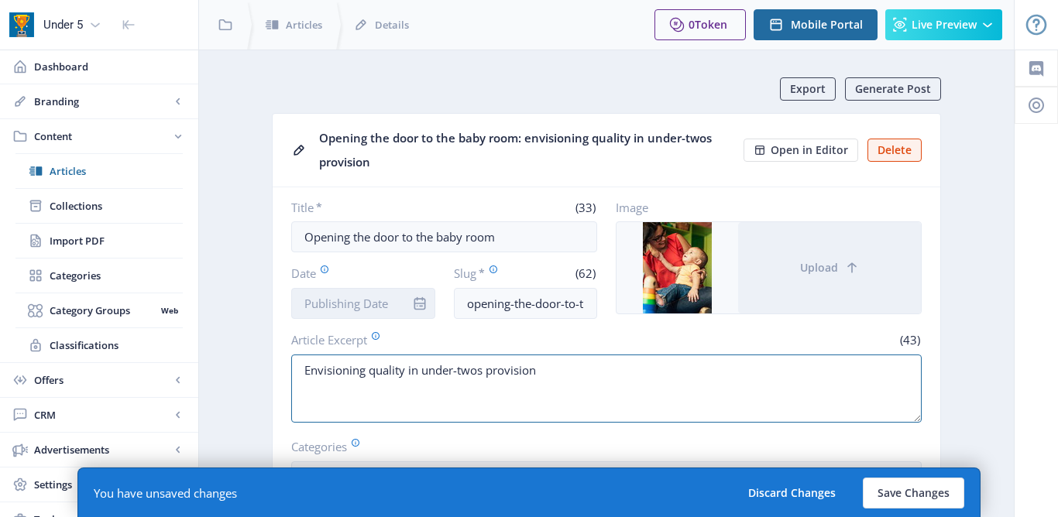
type textarea "Envisioning quality in under-twos provision"
click at [386, 304] on input "Date" at bounding box center [363, 303] width 144 height 31
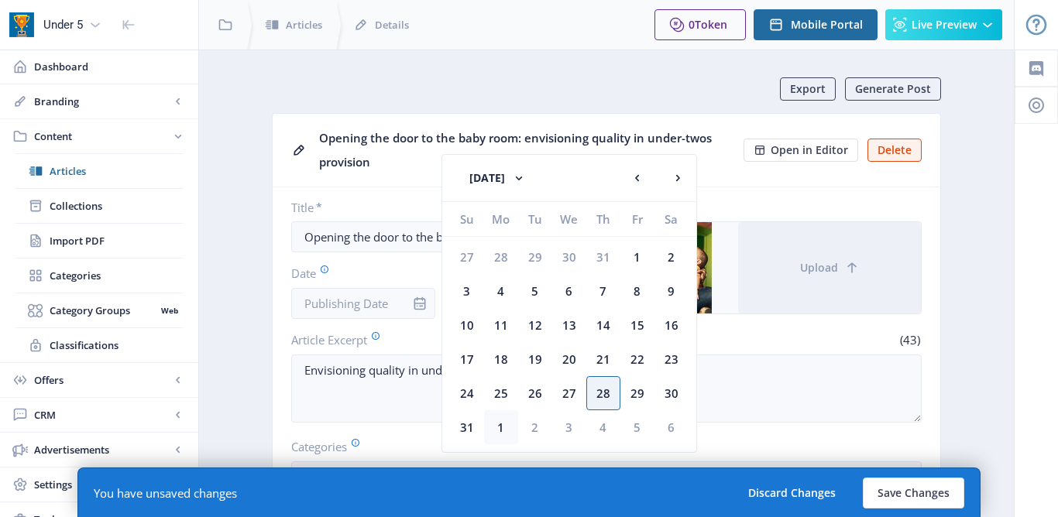
click at [498, 428] on div "1" at bounding box center [501, 428] width 34 height 34
type input "Sep 1, 2025"
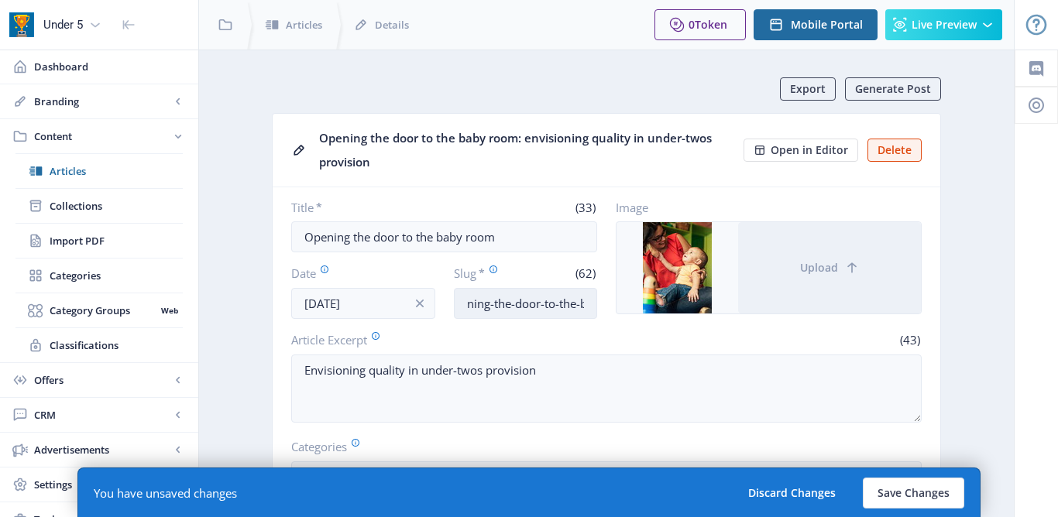
scroll to position [0, 32]
drag, startPoint x: 469, startPoint y: 304, endPoint x: 545, endPoint y: 299, distance: 76.9
click at [545, 301] on input "opening-the-door-to-the-baby-room-envisioning-quality-in-under" at bounding box center [526, 303] width 144 height 31
drag, startPoint x: 551, startPoint y: 304, endPoint x: 635, endPoint y: 301, distance: 84.5
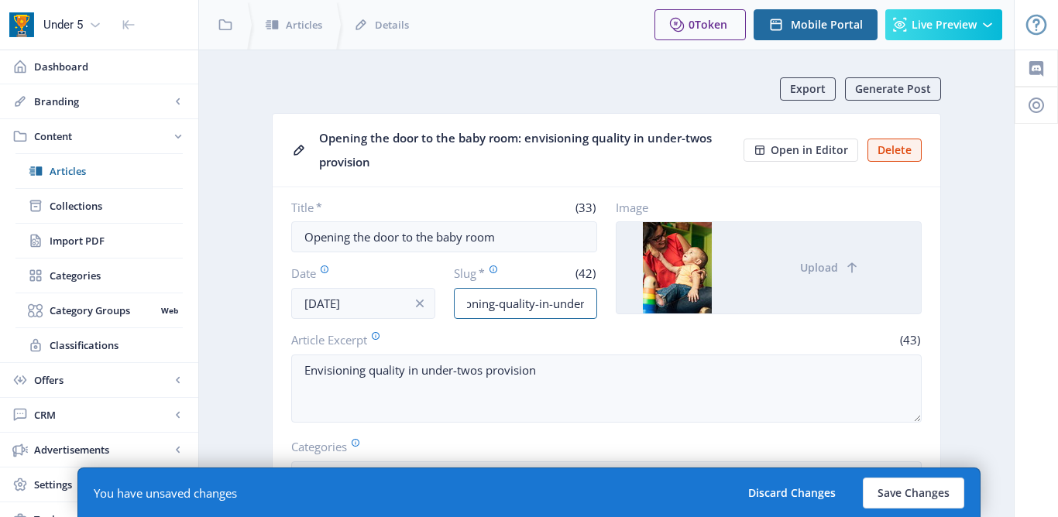
click at [635, 301] on div "Title * (33) Opening the door to the baby room Date Sep 1, 2025 Slug * (42) the…" at bounding box center [606, 259] width 631 height 119
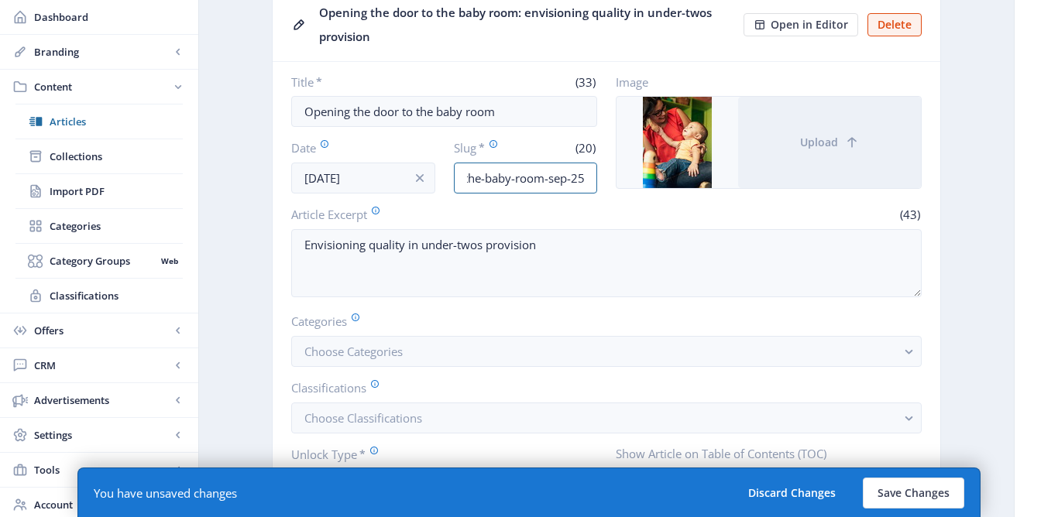
scroll to position [176, 0]
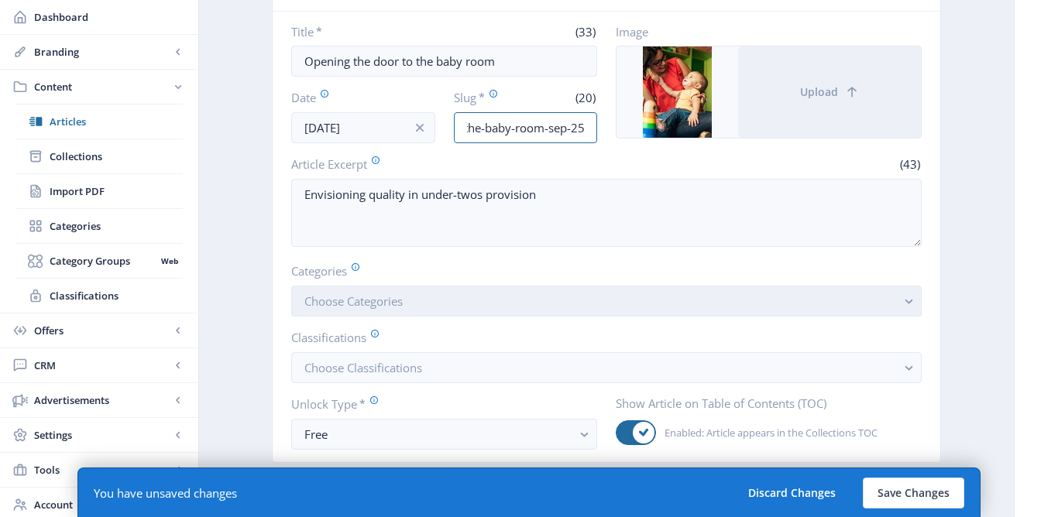
type input "the-baby-room-sep-25"
click at [534, 309] on button "Choose Categories" at bounding box center [606, 301] width 631 height 31
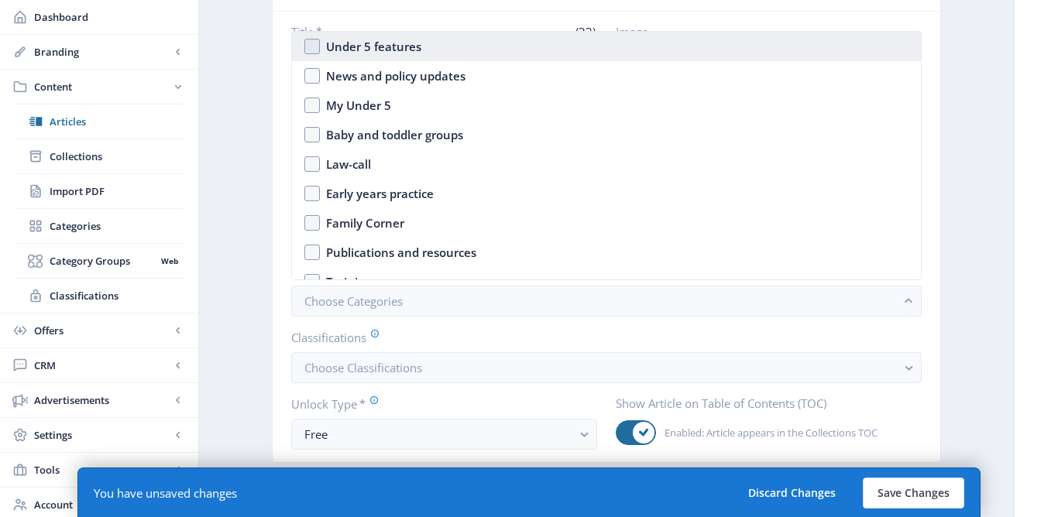
click at [380, 43] on div "Under 5 features" at bounding box center [373, 46] width 95 height 19
checkbox input "true"
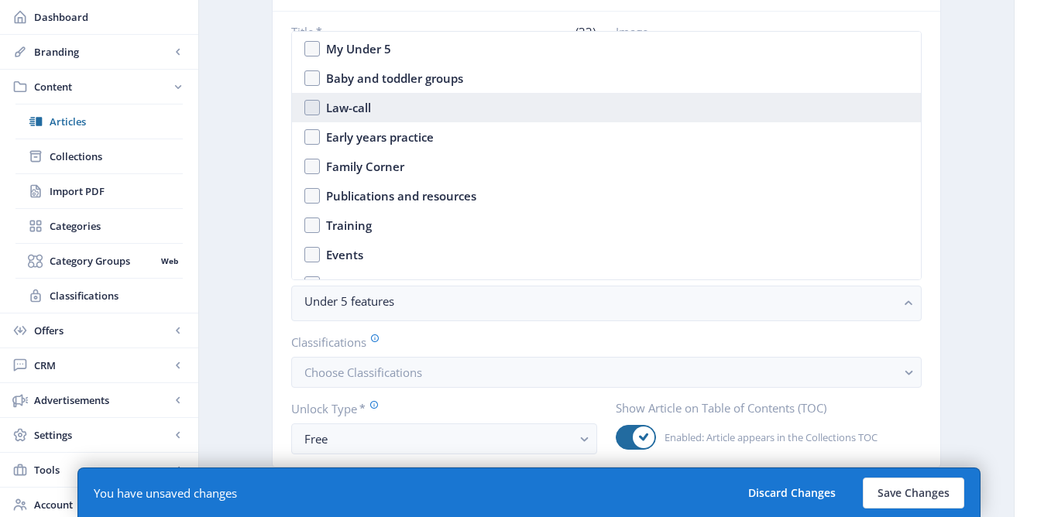
scroll to position [54, 0]
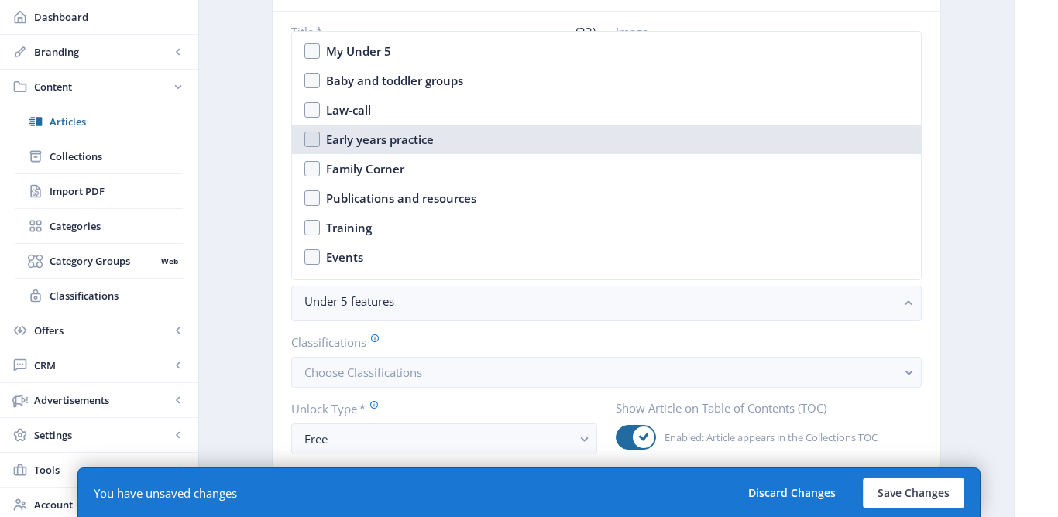
click at [354, 145] on div "Early years practice" at bounding box center [380, 139] width 108 height 19
checkbox input "true"
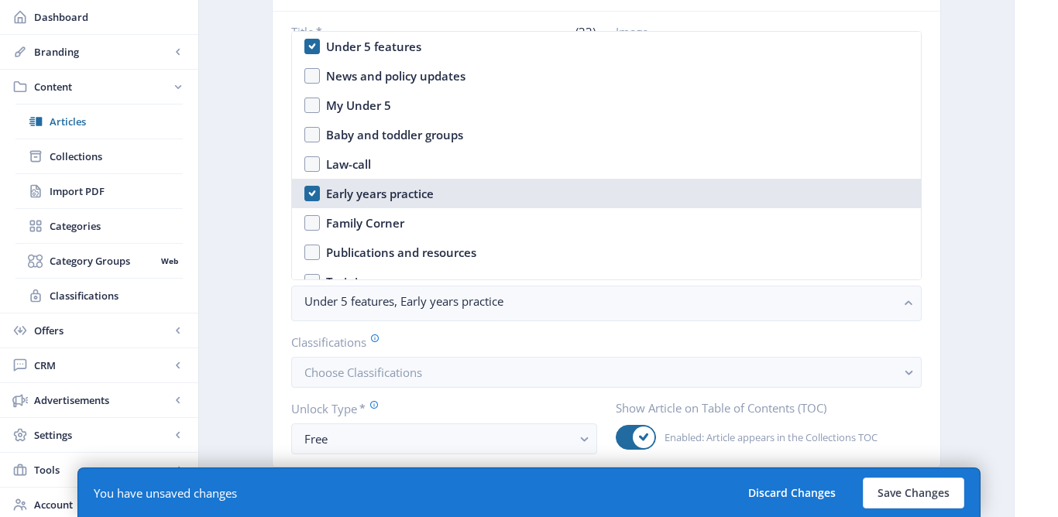
scroll to position [1, 0]
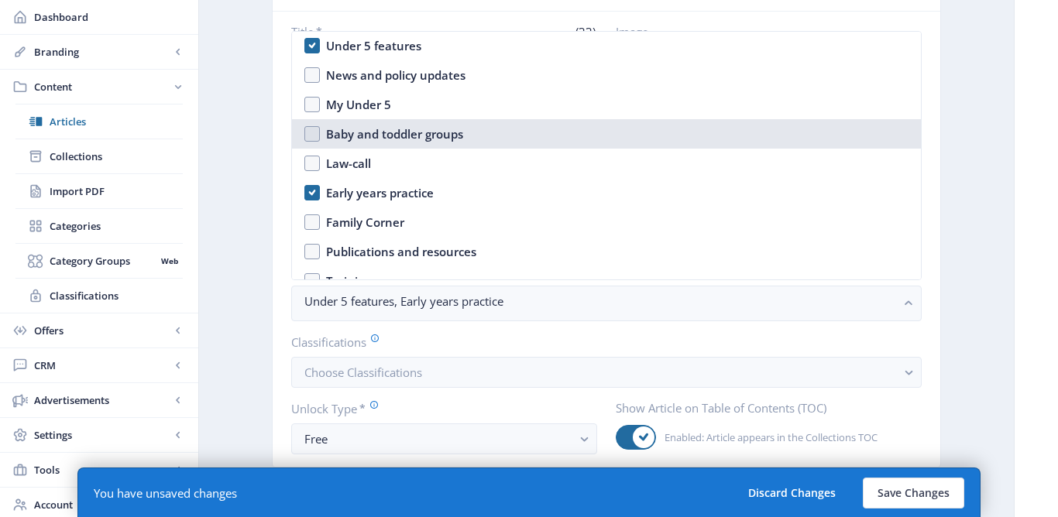
click at [325, 136] on nb-option "Baby and toddler groups" at bounding box center [606, 133] width 629 height 29
checkbox input "true"
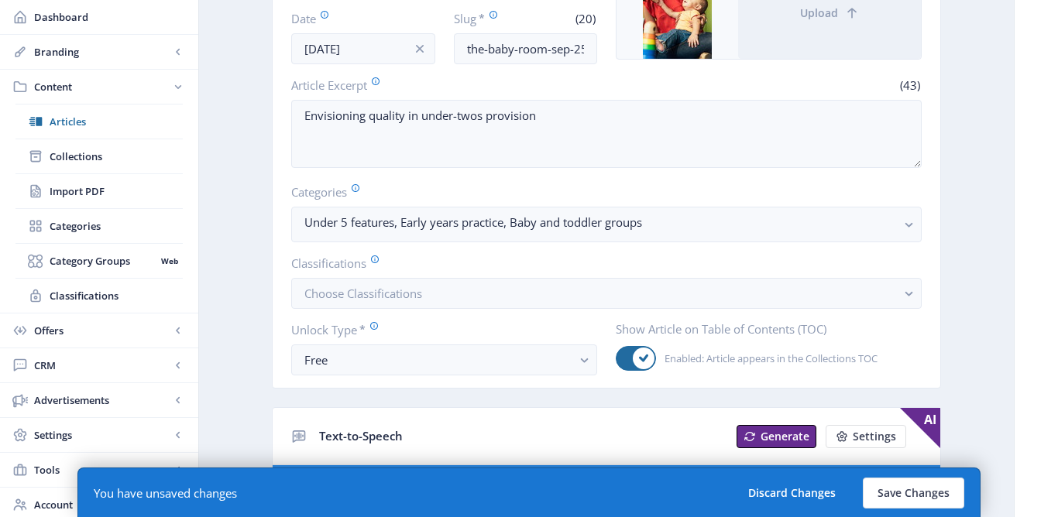
scroll to position [330, 0]
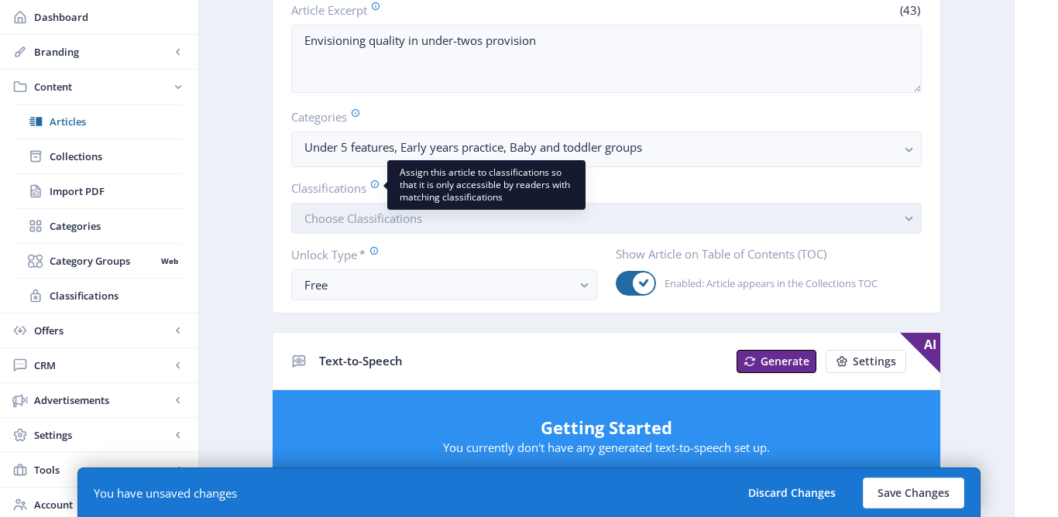
click at [364, 225] on span "Choose Classifications" at bounding box center [363, 218] width 118 height 15
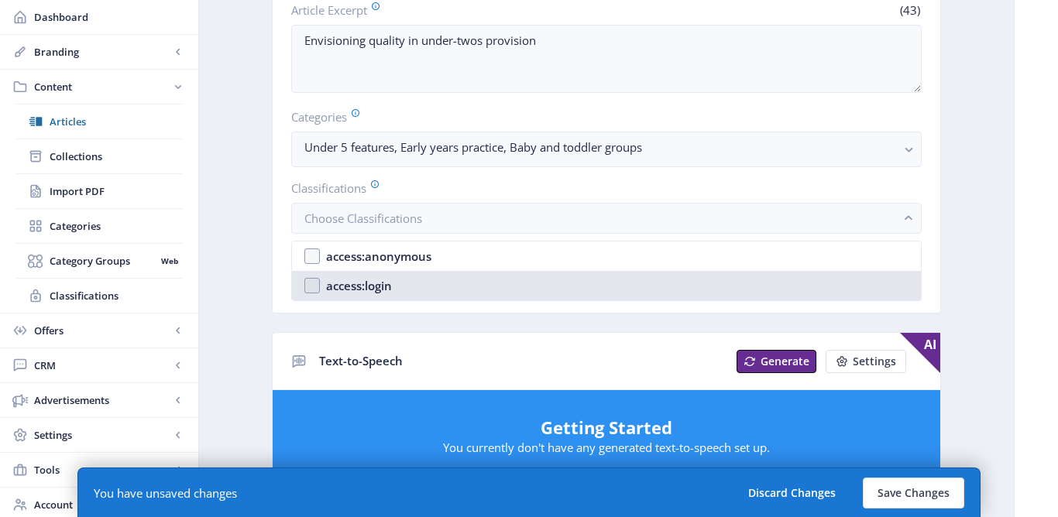
click at [348, 296] on nb-option "access:login" at bounding box center [606, 285] width 629 height 29
checkbox input "true"
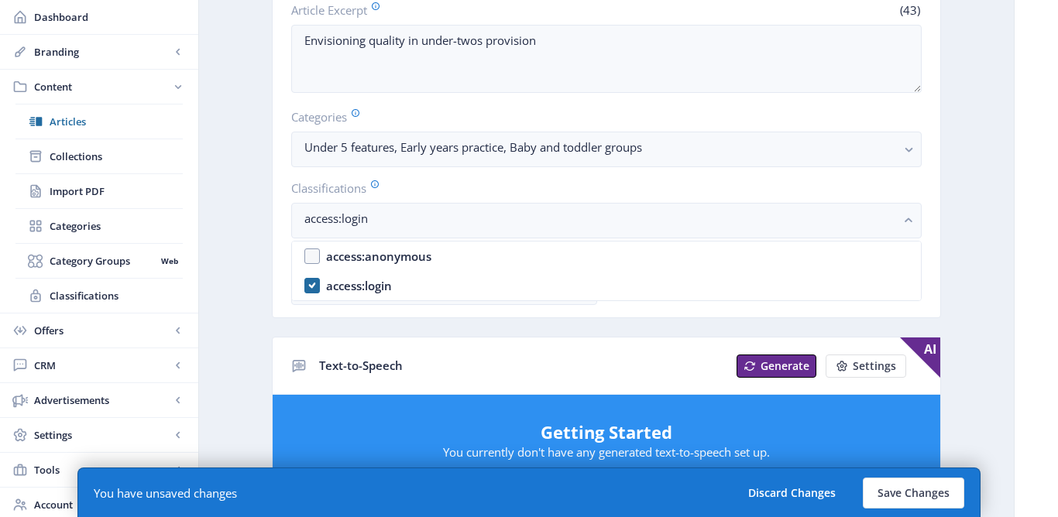
click at [248, 314] on app-content-article "Export Generate Post Opening the door to the baby room: envisioning quality in …" at bounding box center [606, 498] width 761 height 1503
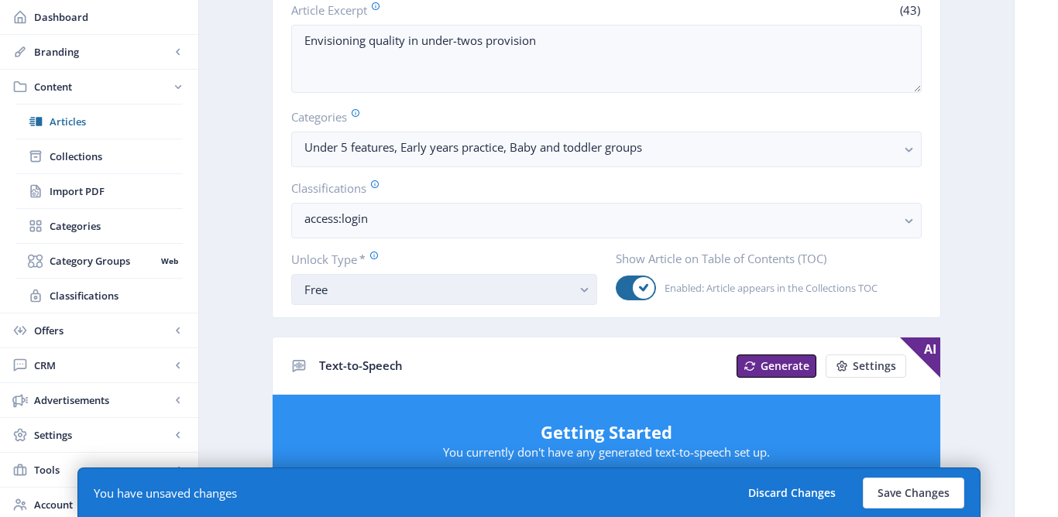
click at [349, 297] on div "Free" at bounding box center [437, 289] width 267 height 19
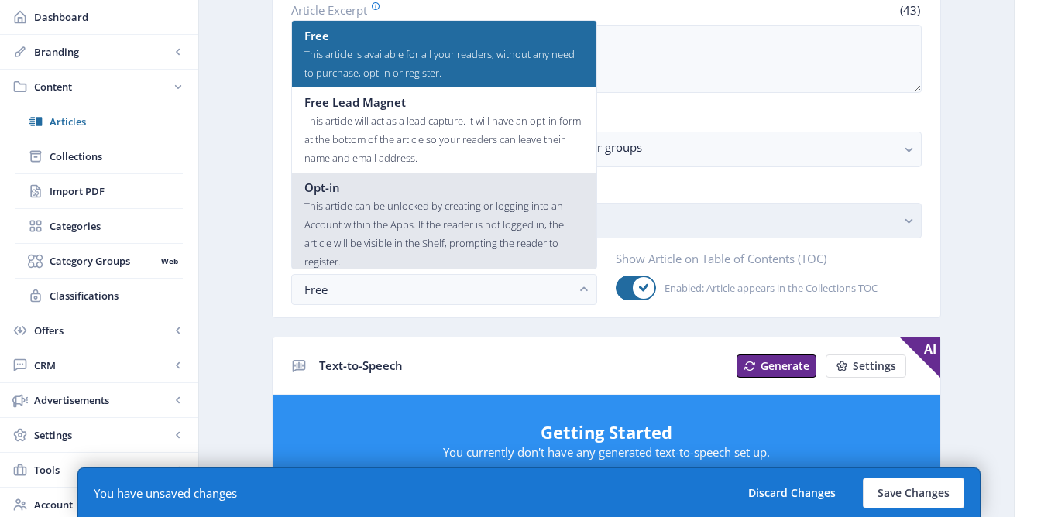
click at [354, 222] on div "This article can be unlocked by creating or logging into an Account within the …" at bounding box center [444, 234] width 280 height 74
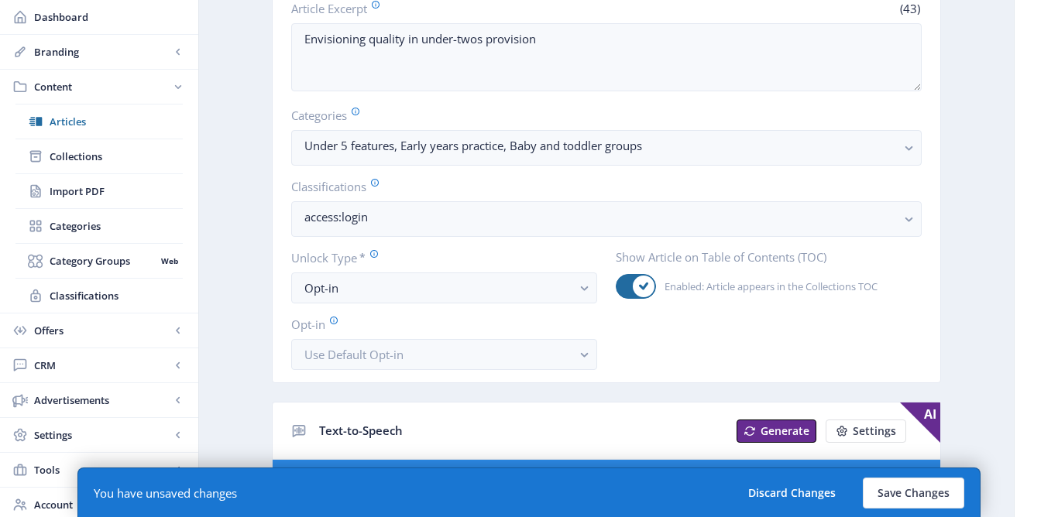
scroll to position [286, 0]
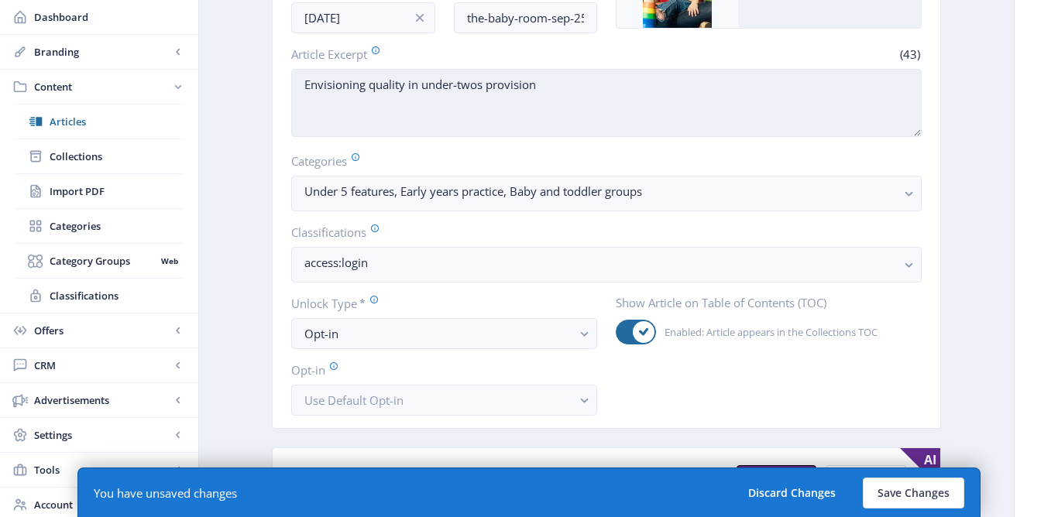
drag, startPoint x: 302, startPoint y: 85, endPoint x: 614, endPoint y: 77, distance: 312.3
click at [616, 79] on textarea "Envisioning quality in under-twos provision" at bounding box center [606, 103] width 631 height 68
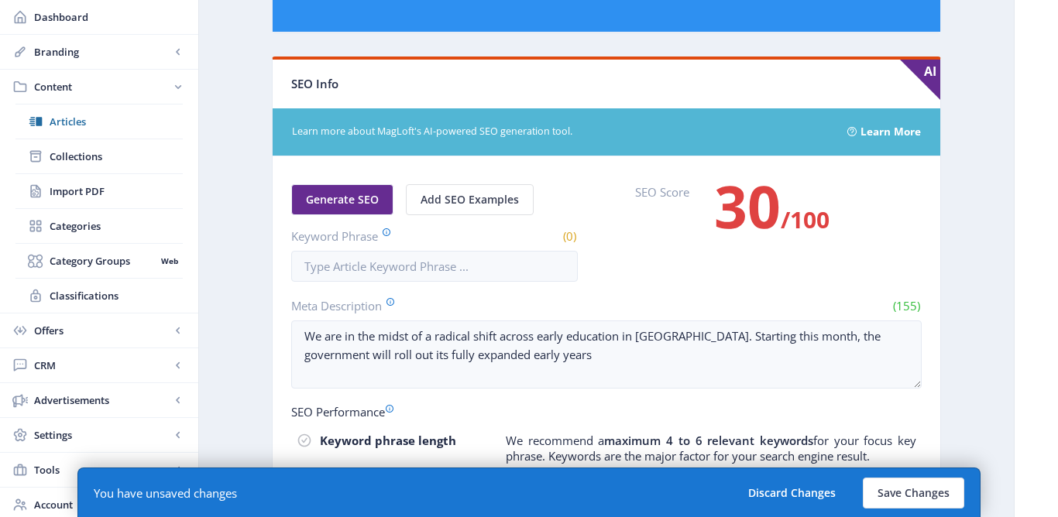
scroll to position [866, 0]
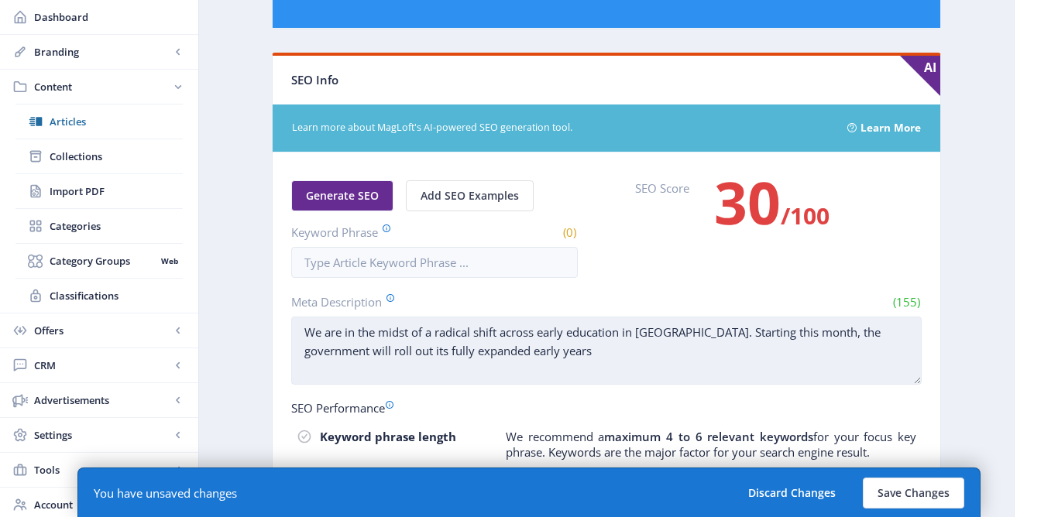
drag, startPoint x: 304, startPoint y: 331, endPoint x: 536, endPoint y: 347, distance: 233.0
click at [536, 348] on textarea "We are in the midst of a radical shift across early education in England. Start…" at bounding box center [606, 351] width 631 height 68
paste textarea "Envisioning quality in under-twos provision"
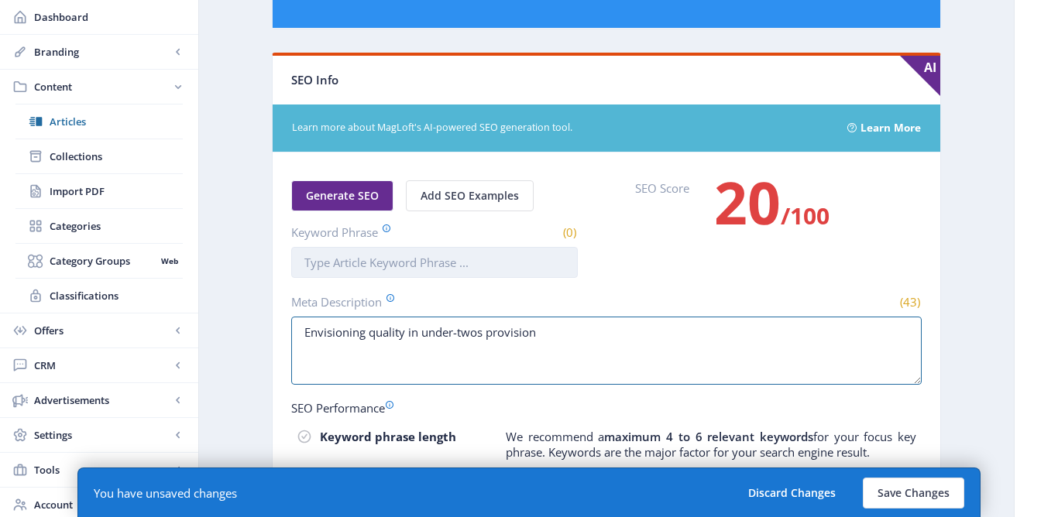
type textarea "Envisioning quality in under-twos provision"
click at [481, 268] on input "Keyword Phrase" at bounding box center [434, 262] width 287 height 31
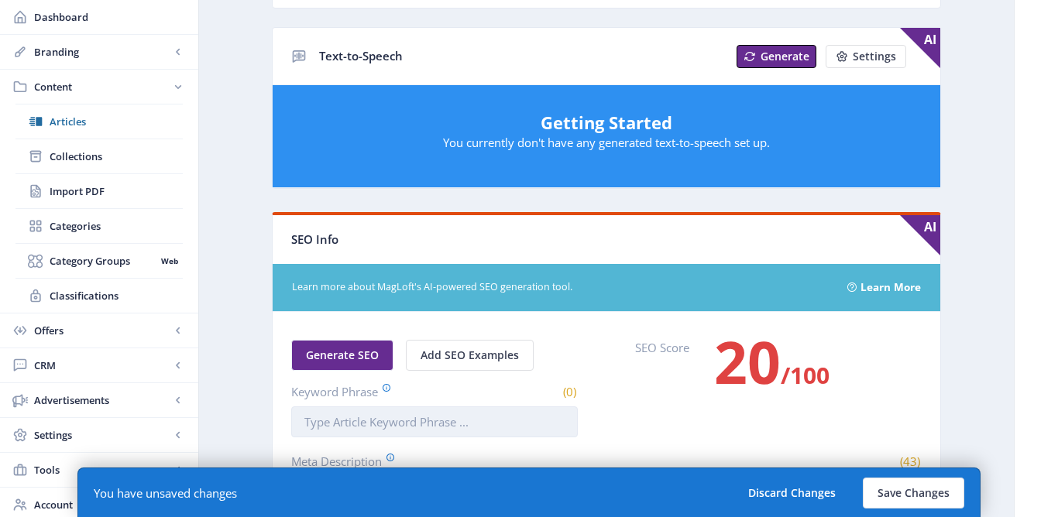
scroll to position [756, 0]
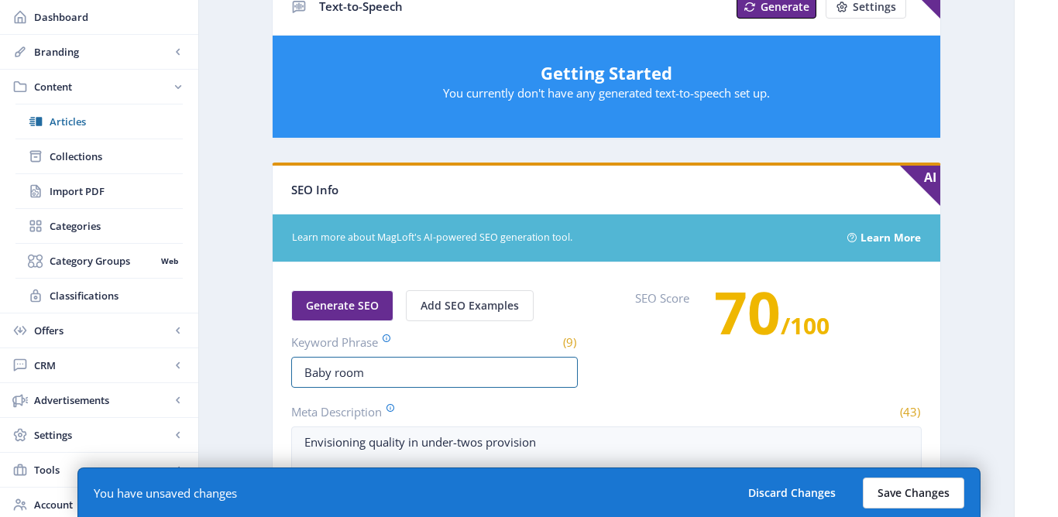
type input "Baby room"
click at [937, 488] on button "Save Changes" at bounding box center [913, 493] width 101 height 31
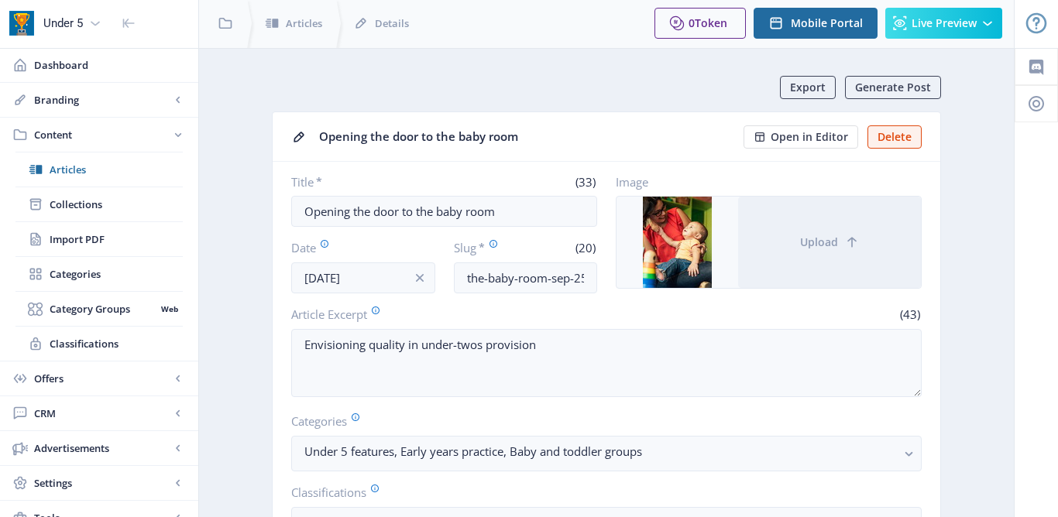
scroll to position [0, 0]
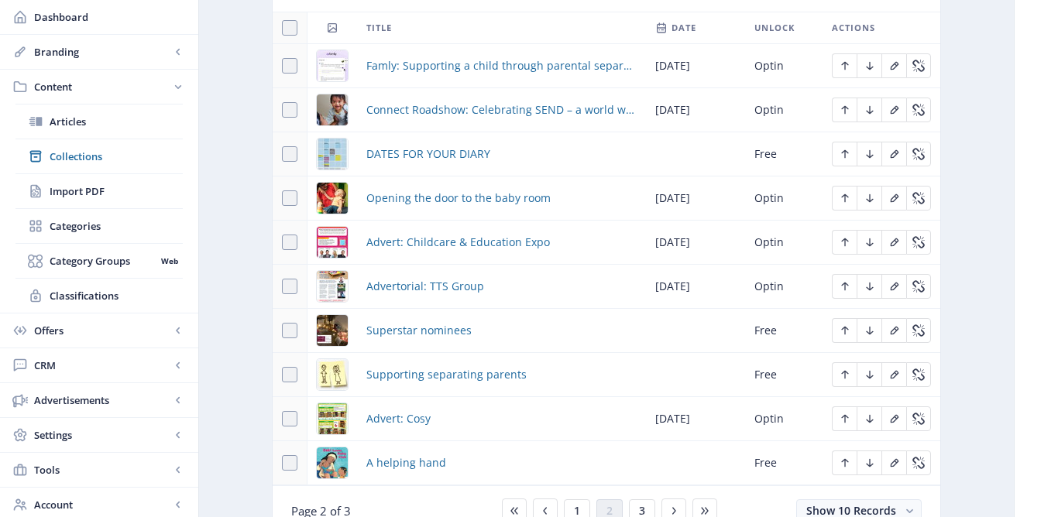
scroll to position [772, 0]
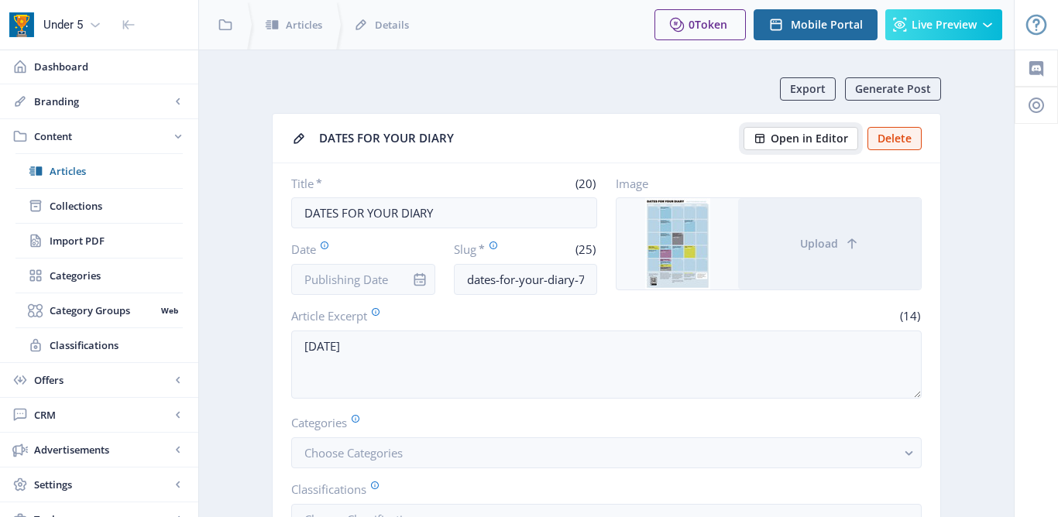
click at [770, 144] on button "Open in Editor" at bounding box center [801, 138] width 115 height 23
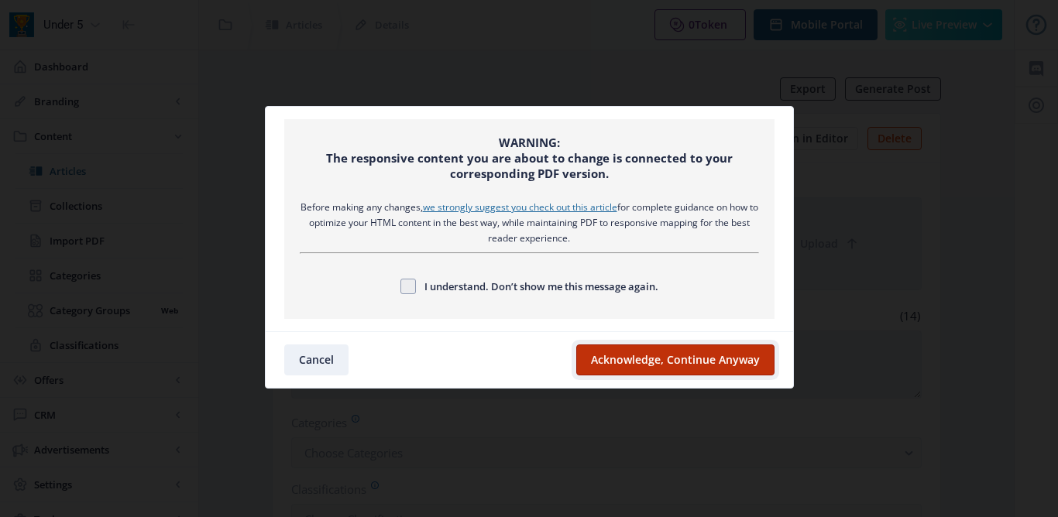
click at [595, 347] on button "Acknowledge, Continue Anyway" at bounding box center [675, 360] width 198 height 31
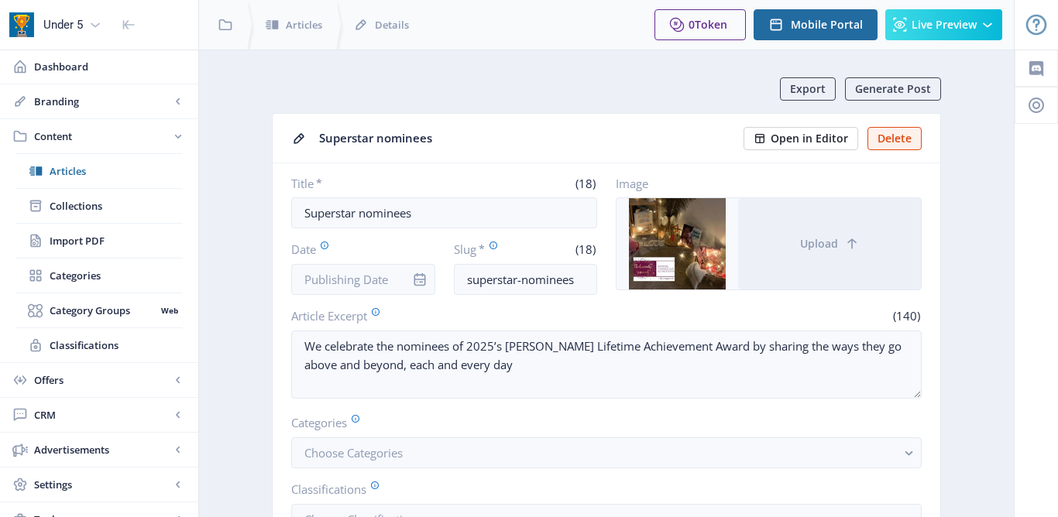
click at [804, 138] on span "Open in Editor" at bounding box center [809, 138] width 77 height 12
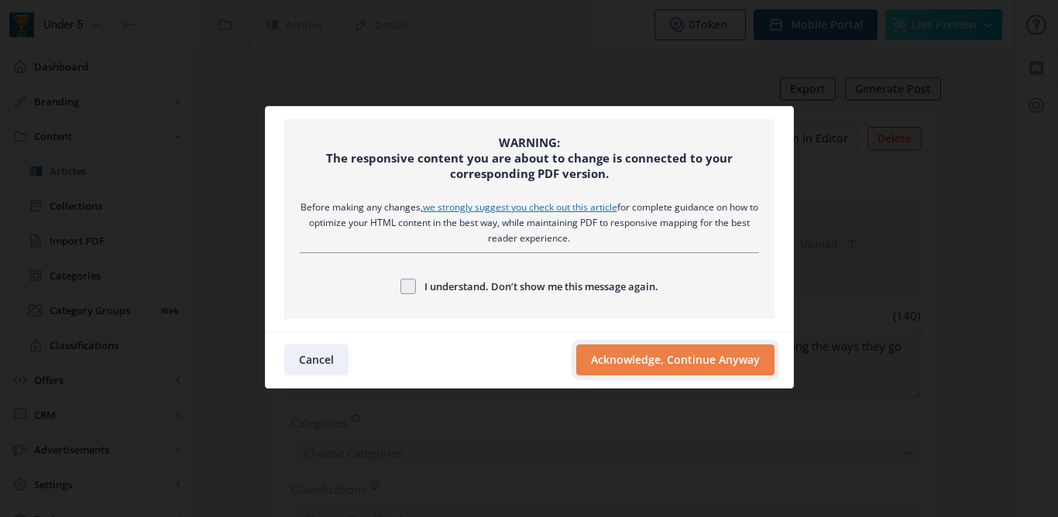
click at [662, 368] on button "Acknowledge, Continue Anyway" at bounding box center [675, 360] width 198 height 31
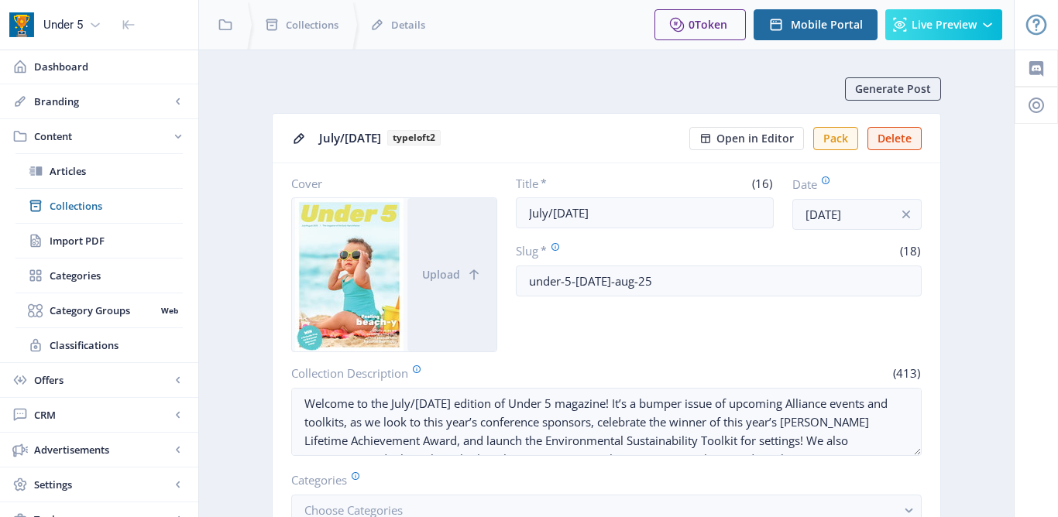
scroll to position [693, 0]
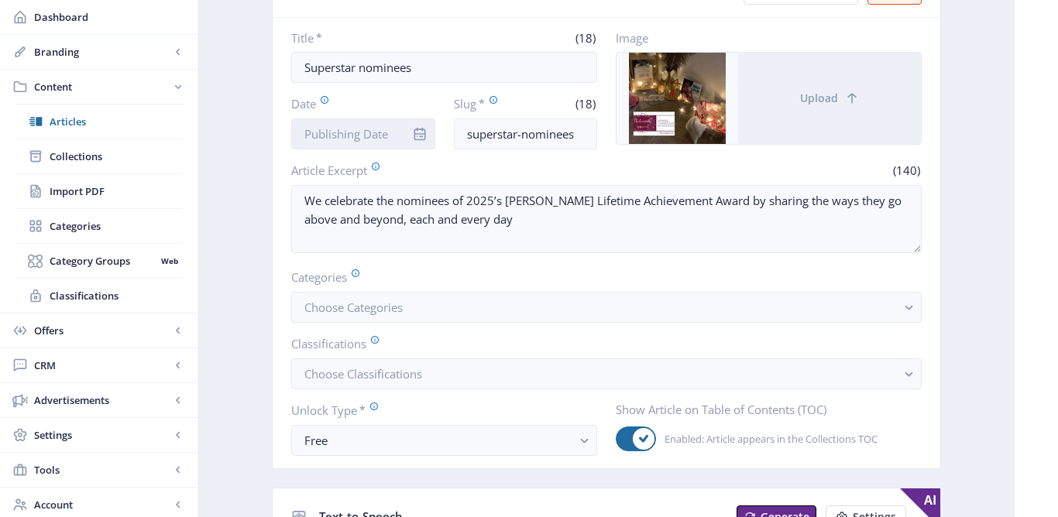
scroll to position [148, 0]
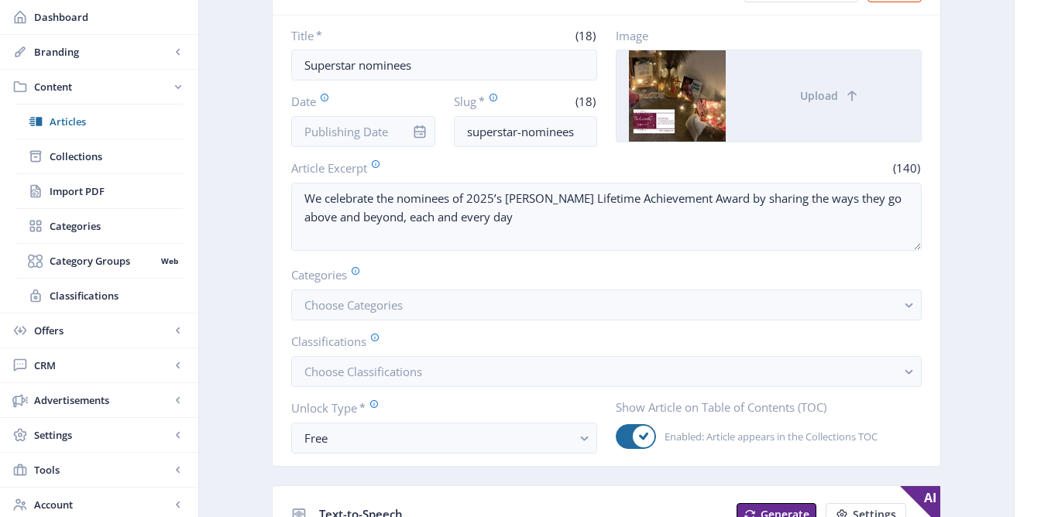
click at [691, 105] on div at bounding box center [678, 95] width 122 height 91
click at [374, 128] on input "Date" at bounding box center [363, 131] width 144 height 31
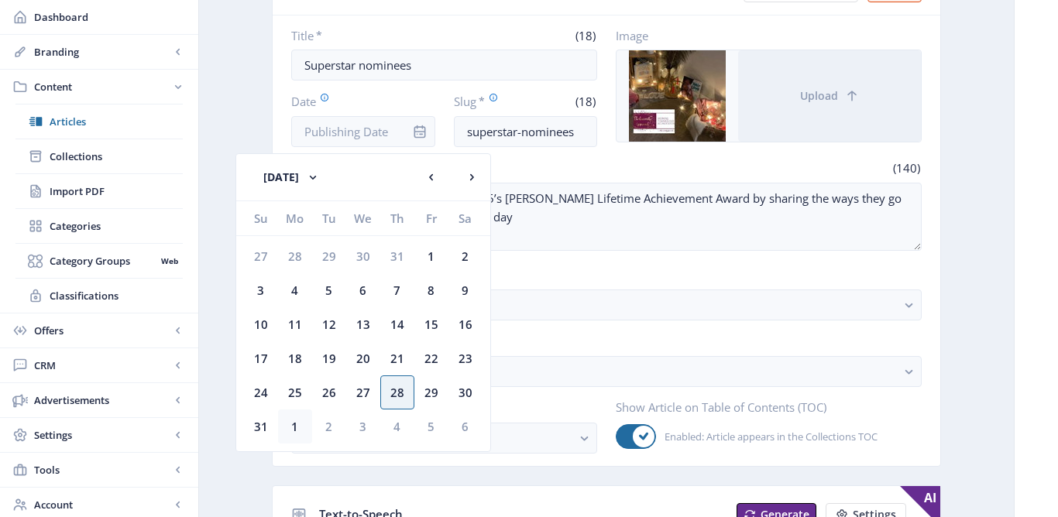
click at [296, 430] on div "1" at bounding box center [295, 427] width 34 height 34
type input "[DATE]"
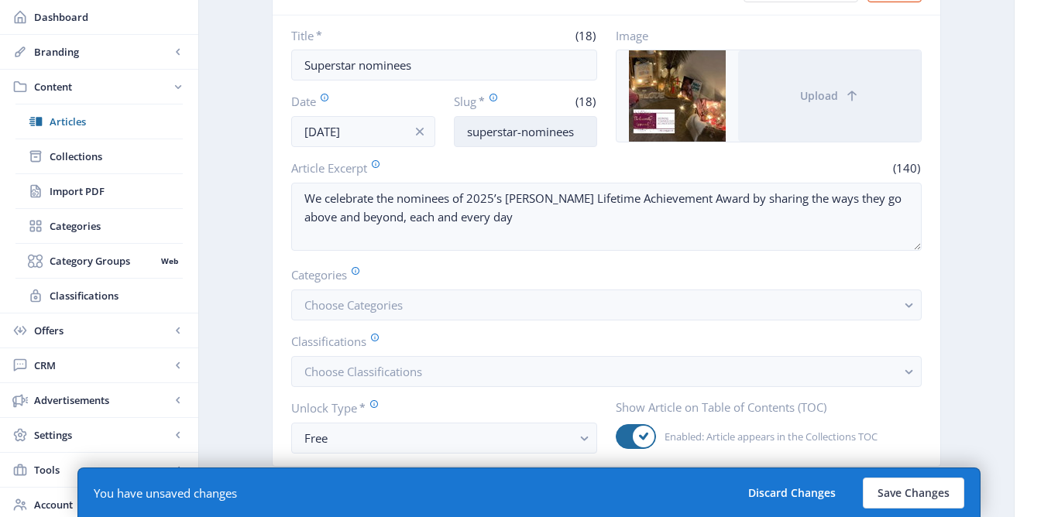
click at [575, 136] on input "superstar-nominees" at bounding box center [526, 131] width 144 height 31
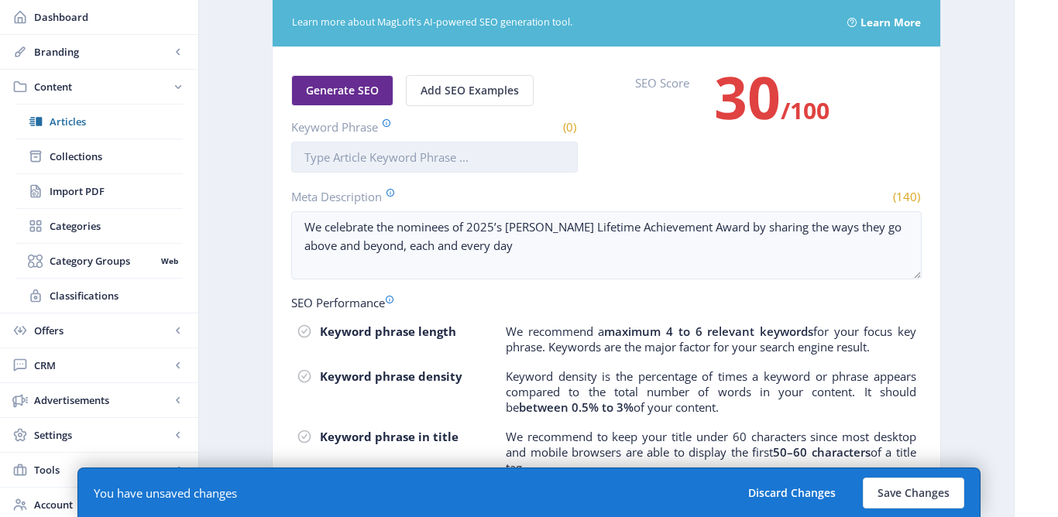
scroll to position [874, 0]
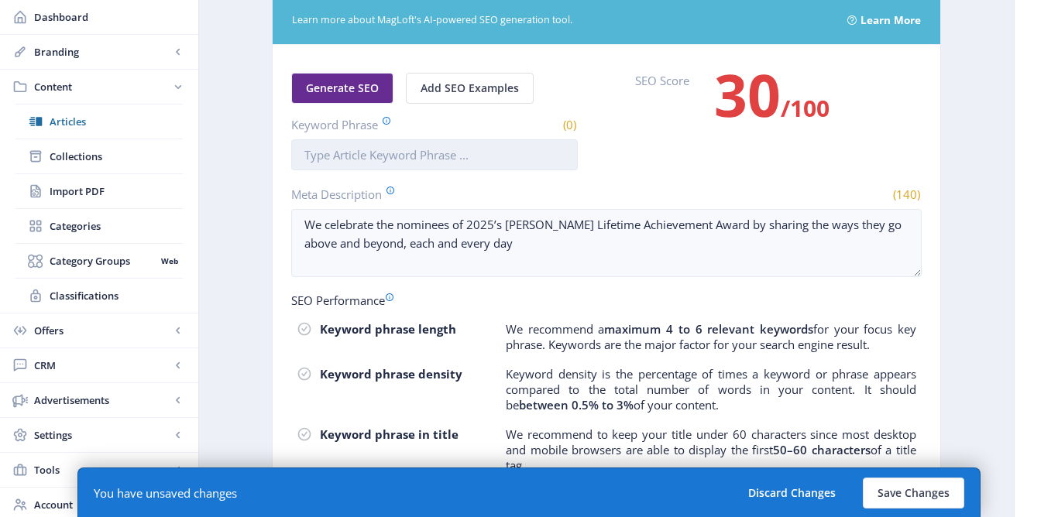
type input "superstar-nominees-sep-25"
click at [452, 150] on input "Keyword Phrase" at bounding box center [434, 154] width 287 height 31
type input "[PERSON_NAME]"
click at [690, 153] on div "Generate SEO Add SEO Examples Keyword Phrase (12) [PERSON_NAME] SEO Score 30 /1…" at bounding box center [606, 122] width 631 height 98
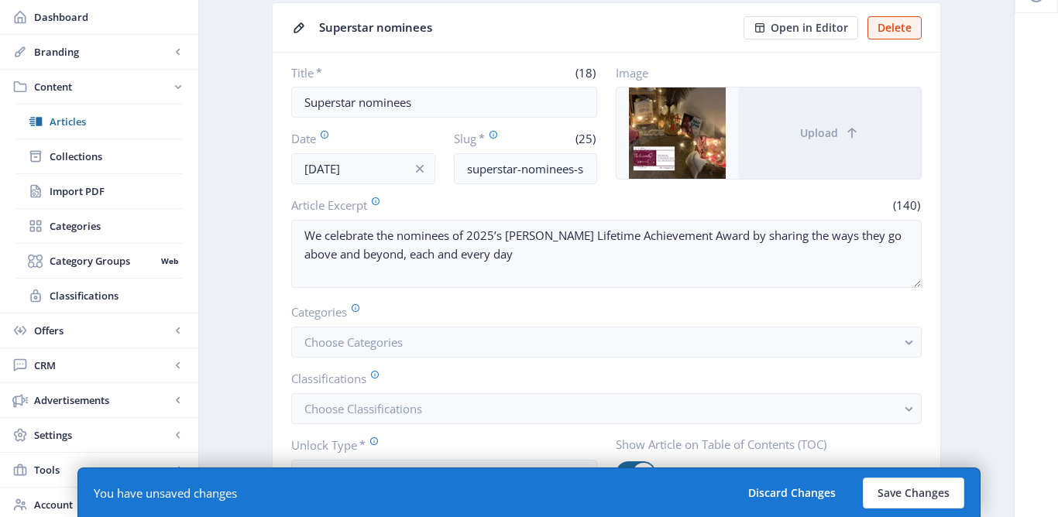
scroll to position [115, 0]
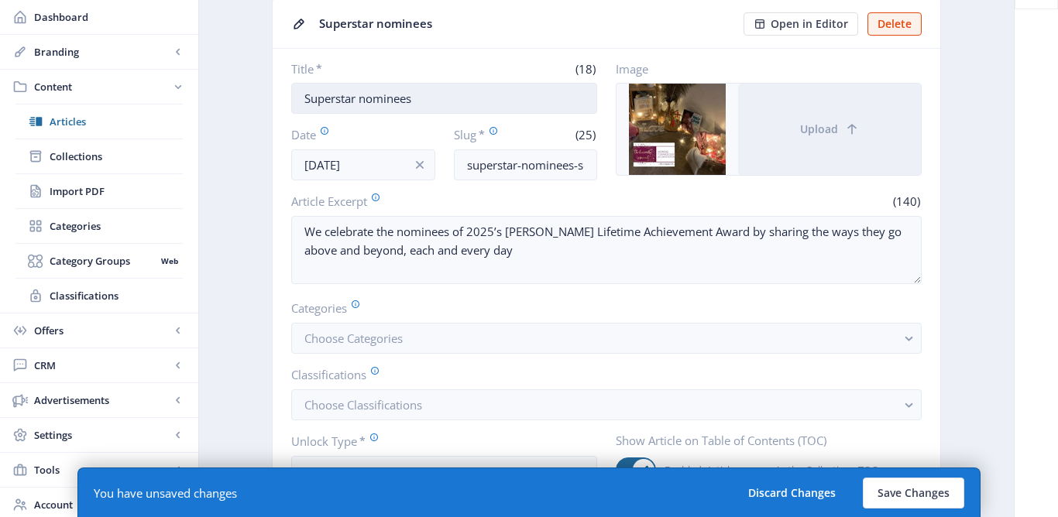
click at [301, 96] on input "Superstar nominees" at bounding box center [444, 98] width 306 height 31
type input "Belle Tutaev: Superstar nominees"
click at [465, 159] on input "superstar-nominees-sep-25" at bounding box center [526, 165] width 144 height 31
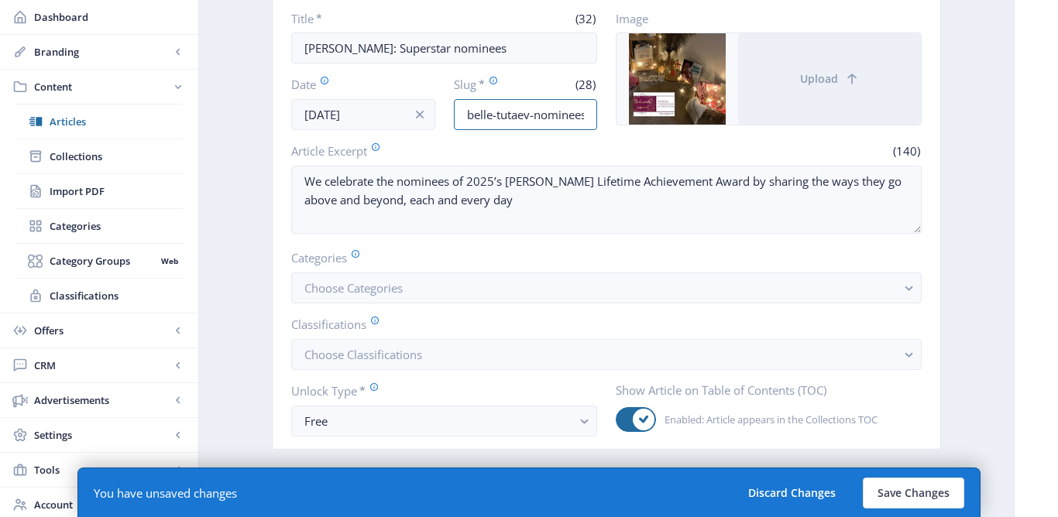
scroll to position [228, 0]
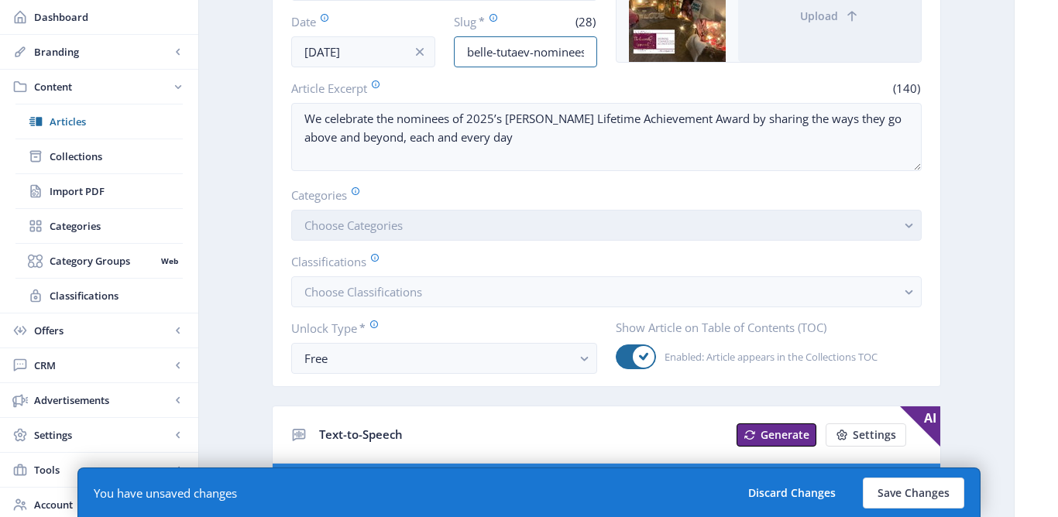
type input "belle-tutaev-nominees-sep-25"
click at [628, 228] on button "Choose Categories" at bounding box center [606, 225] width 631 height 31
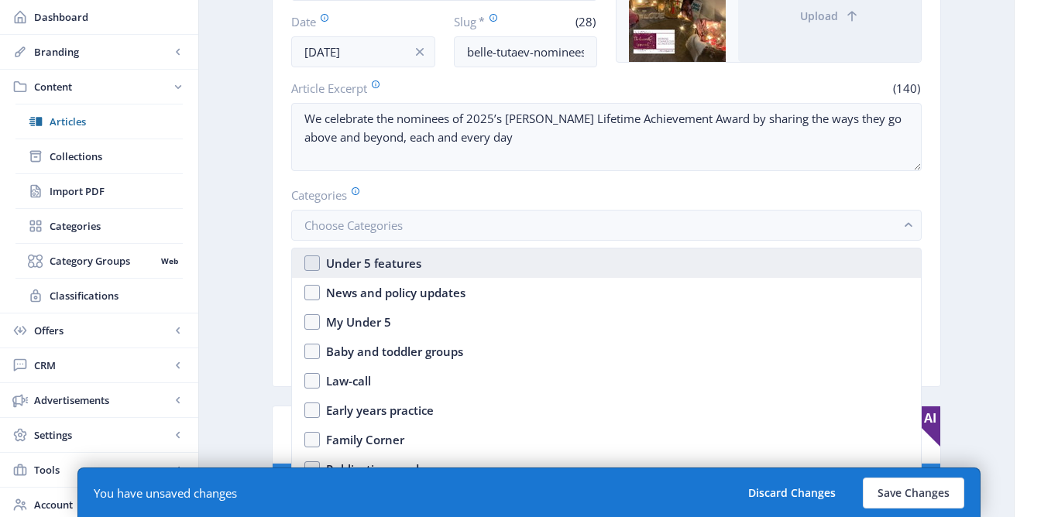
click at [491, 266] on nb-option "Under 5 features" at bounding box center [606, 263] width 629 height 29
checkbox input "true"
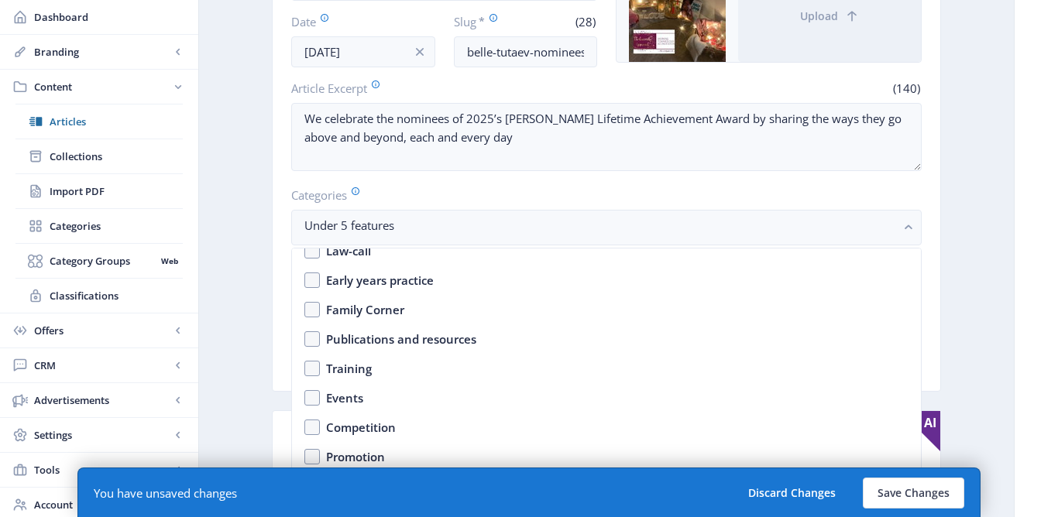
scroll to position [135, 0]
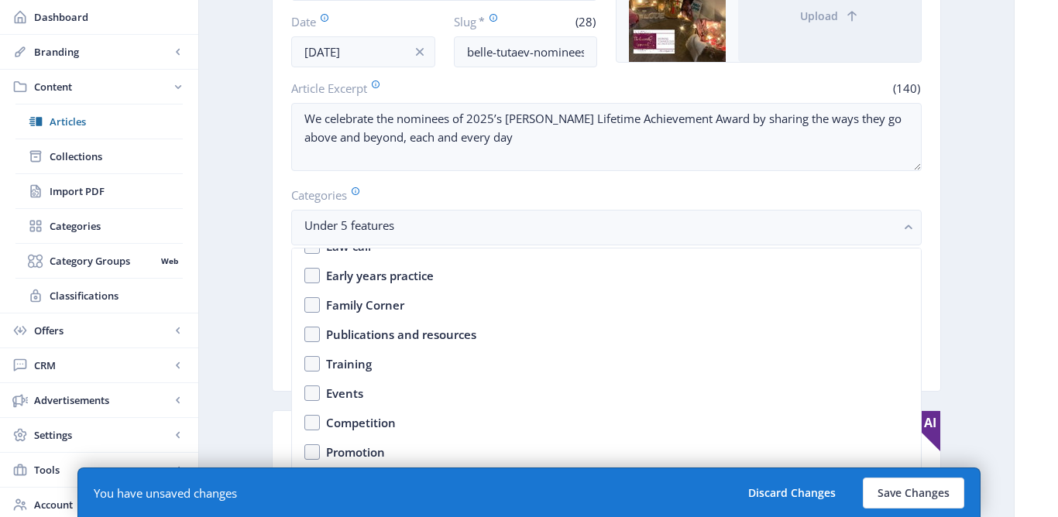
click at [515, 190] on label "Categories" at bounding box center [600, 195] width 618 height 17
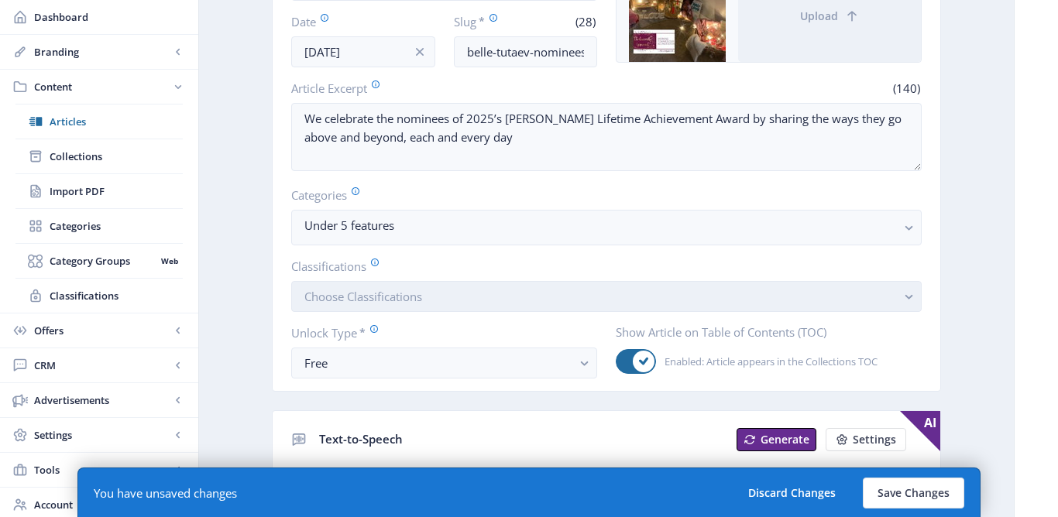
click at [485, 305] on button "Choose Classifications" at bounding box center [606, 296] width 631 height 31
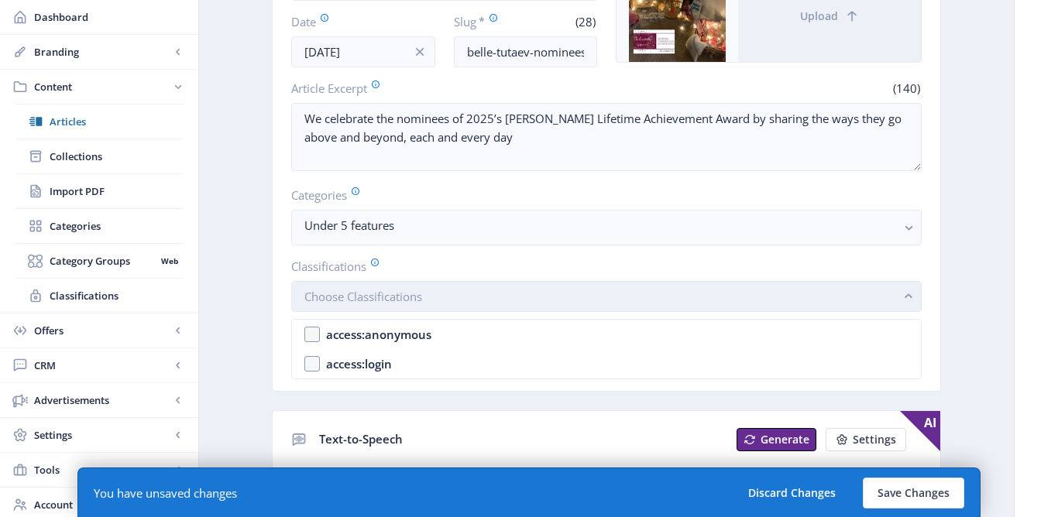
scroll to position [0, 0]
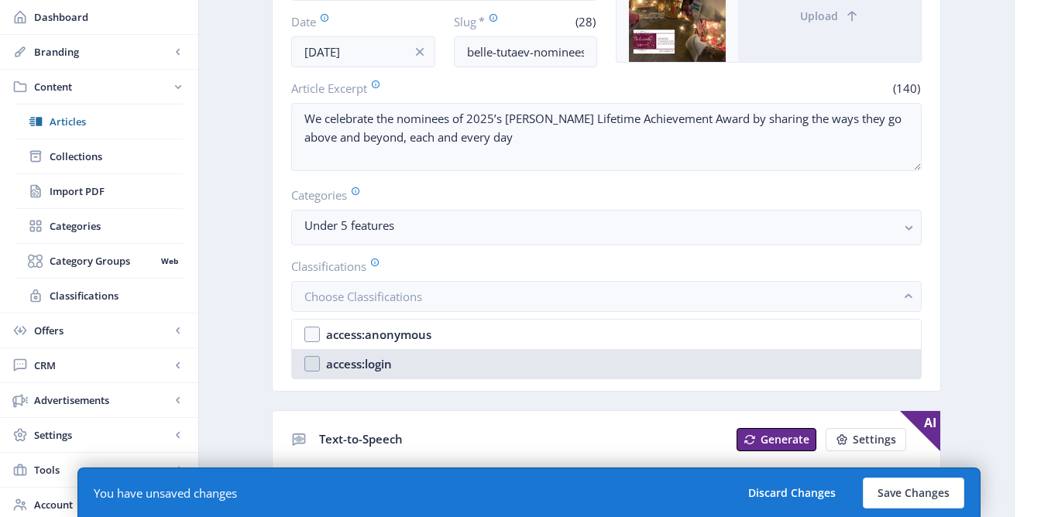
click at [408, 359] on nb-option "access:login" at bounding box center [606, 363] width 629 height 29
checkbox input "true"
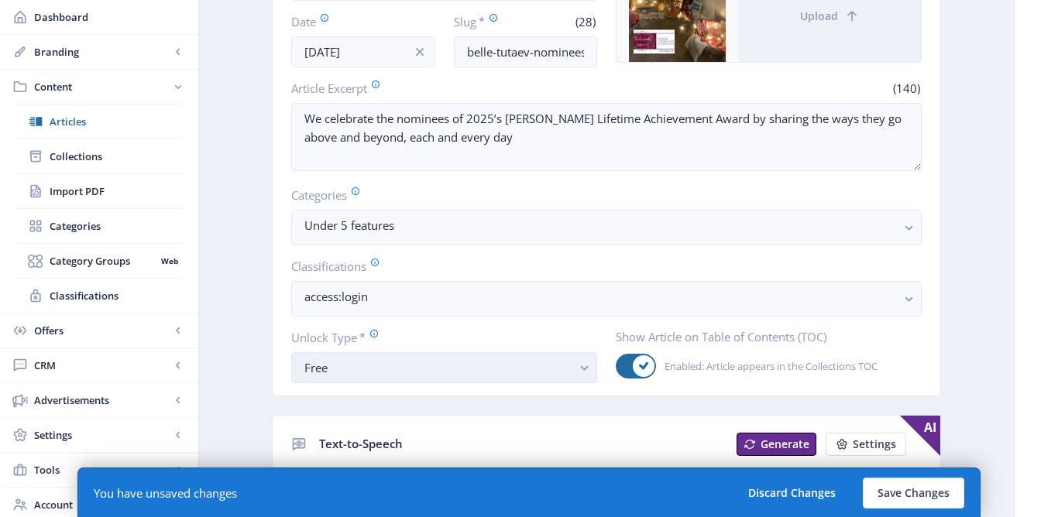
click at [361, 371] on div "Free" at bounding box center [437, 368] width 267 height 19
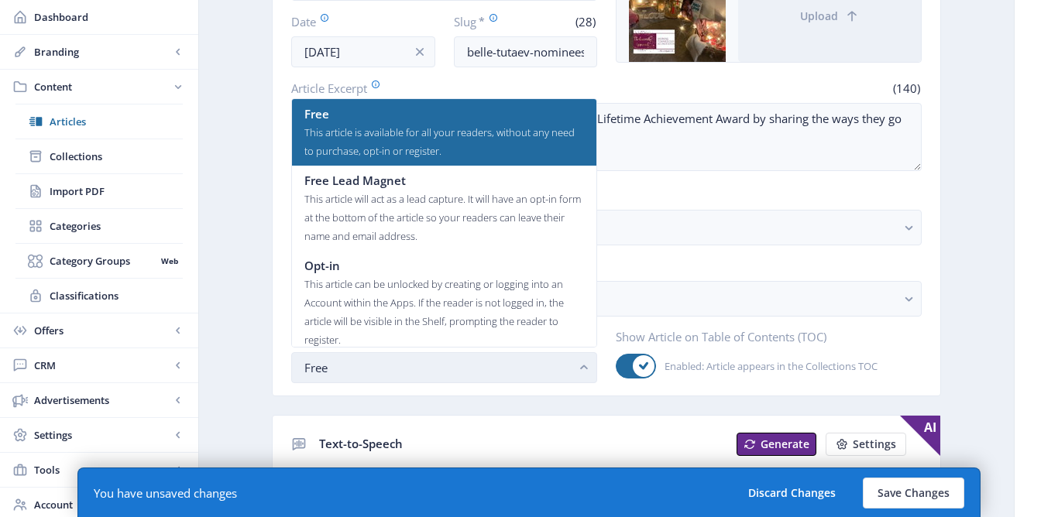
scroll to position [0, 0]
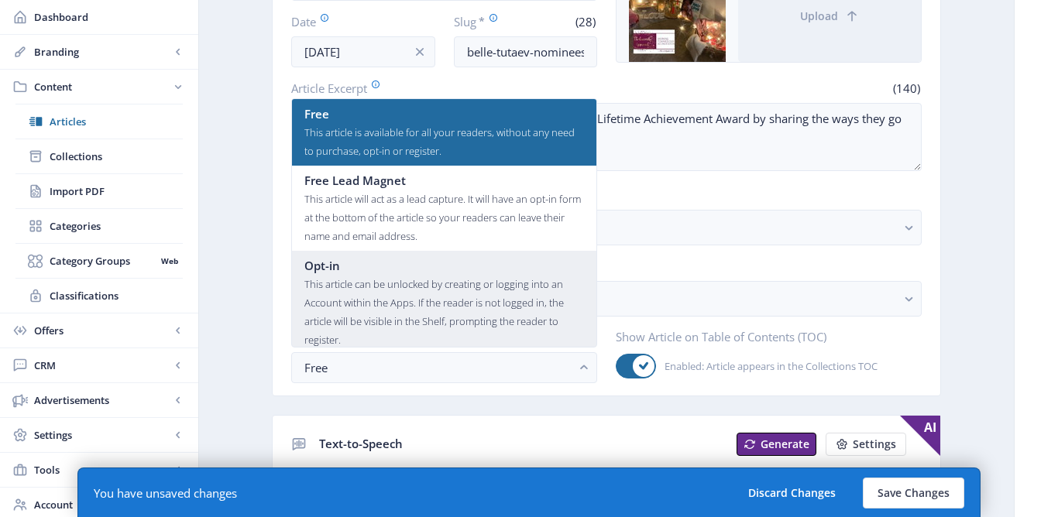
click at [374, 288] on div "This article can be unlocked by creating or logging into an Account within the …" at bounding box center [444, 312] width 280 height 74
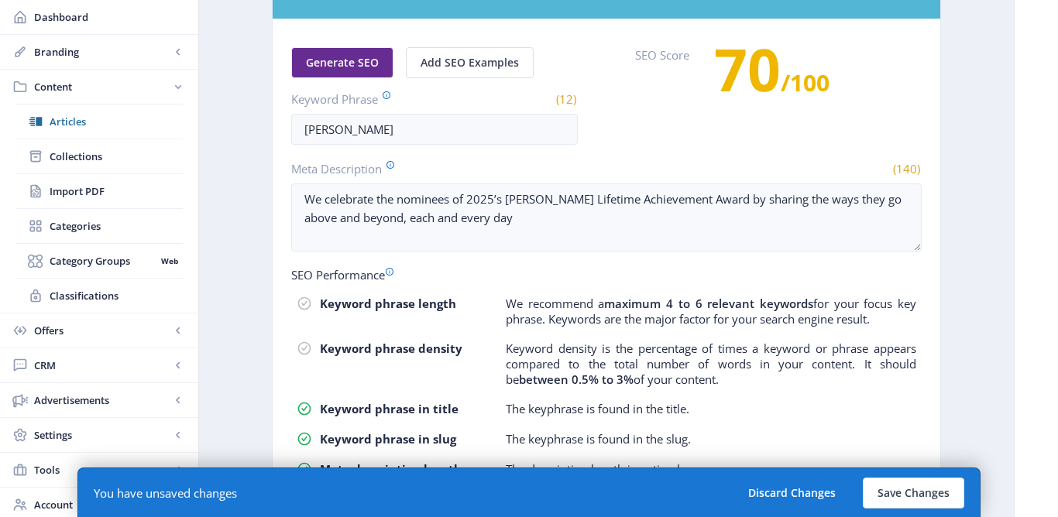
scroll to position [976, 0]
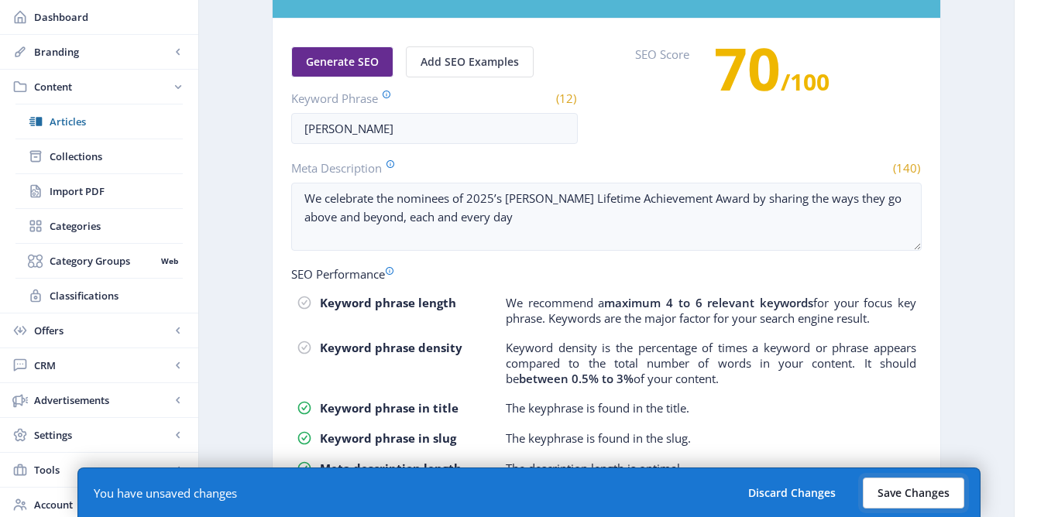
click at [930, 485] on button "Save Changes" at bounding box center [913, 493] width 101 height 31
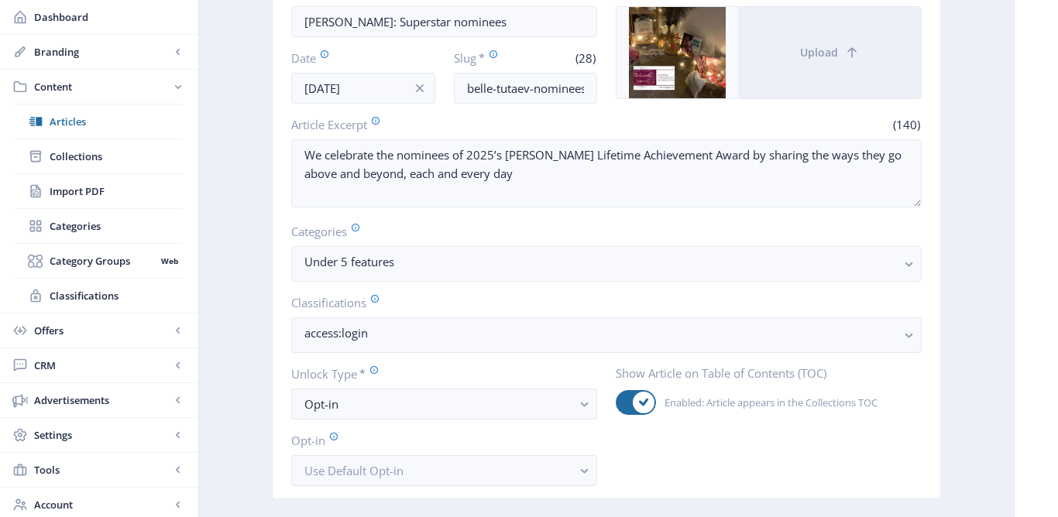
scroll to position [0, 0]
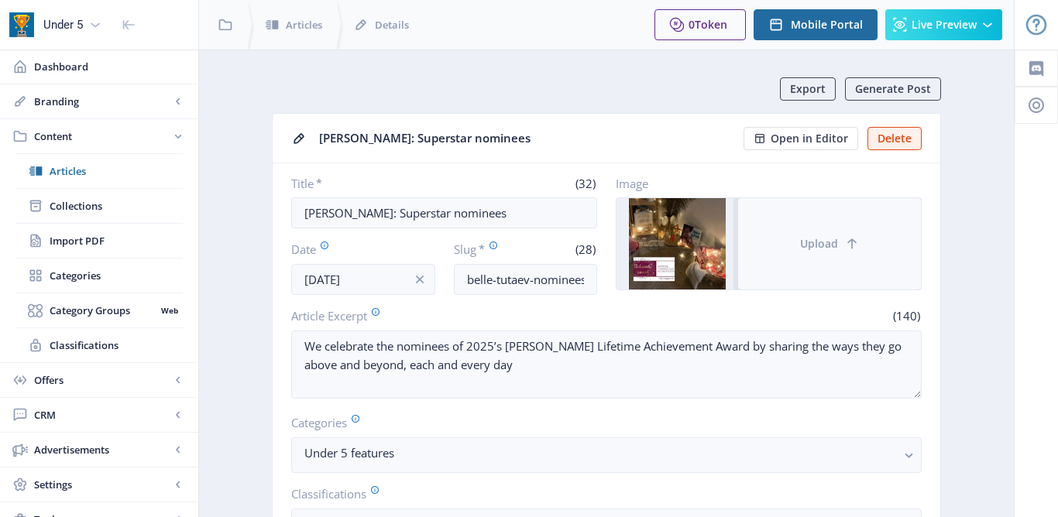
click at [772, 230] on button "Upload" at bounding box center [829, 243] width 183 height 91
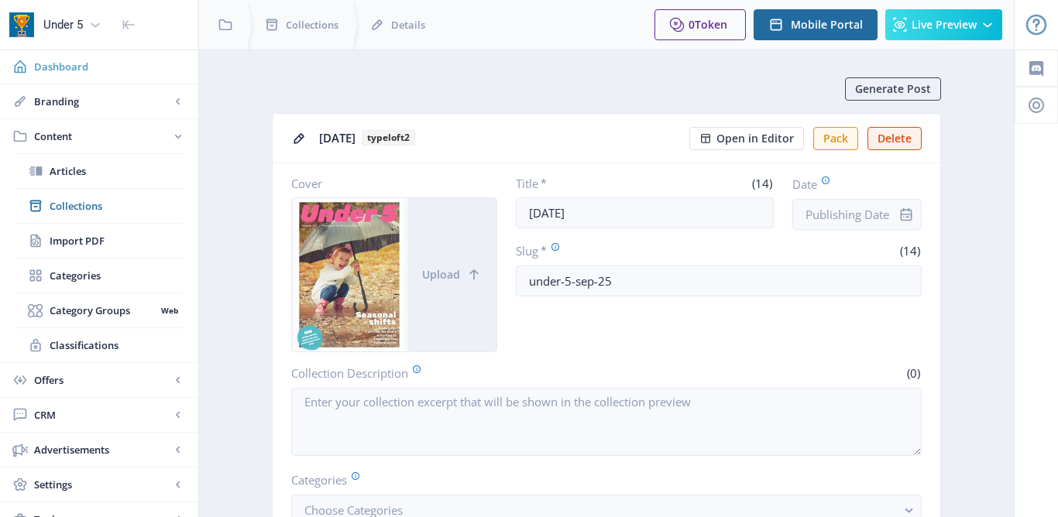
scroll to position [772, 0]
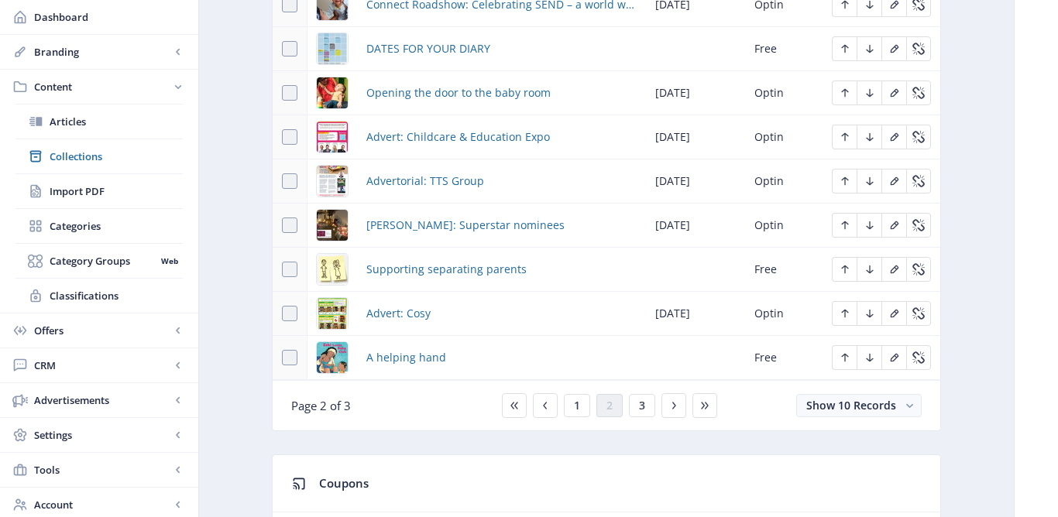
scroll to position [851, 0]
click at [644, 409] on span "3" at bounding box center [642, 406] width 6 height 12
